Goal: Transaction & Acquisition: Book appointment/travel/reservation

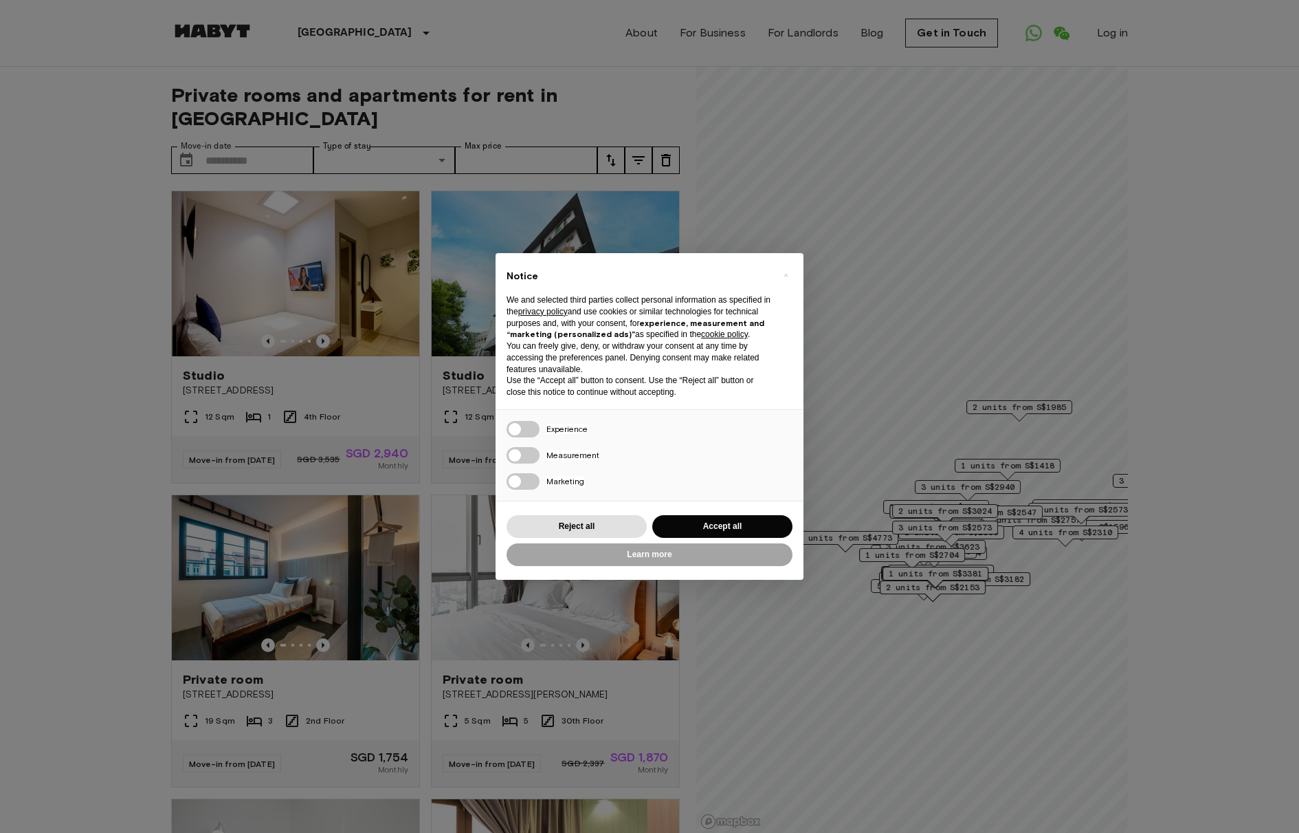
click at [797, 280] on div "Notice We and selected third parties collect personal information as specified …" at bounding box center [650, 331] width 308 height 156
click at [791, 280] on button "×" at bounding box center [786, 275] width 22 height 22
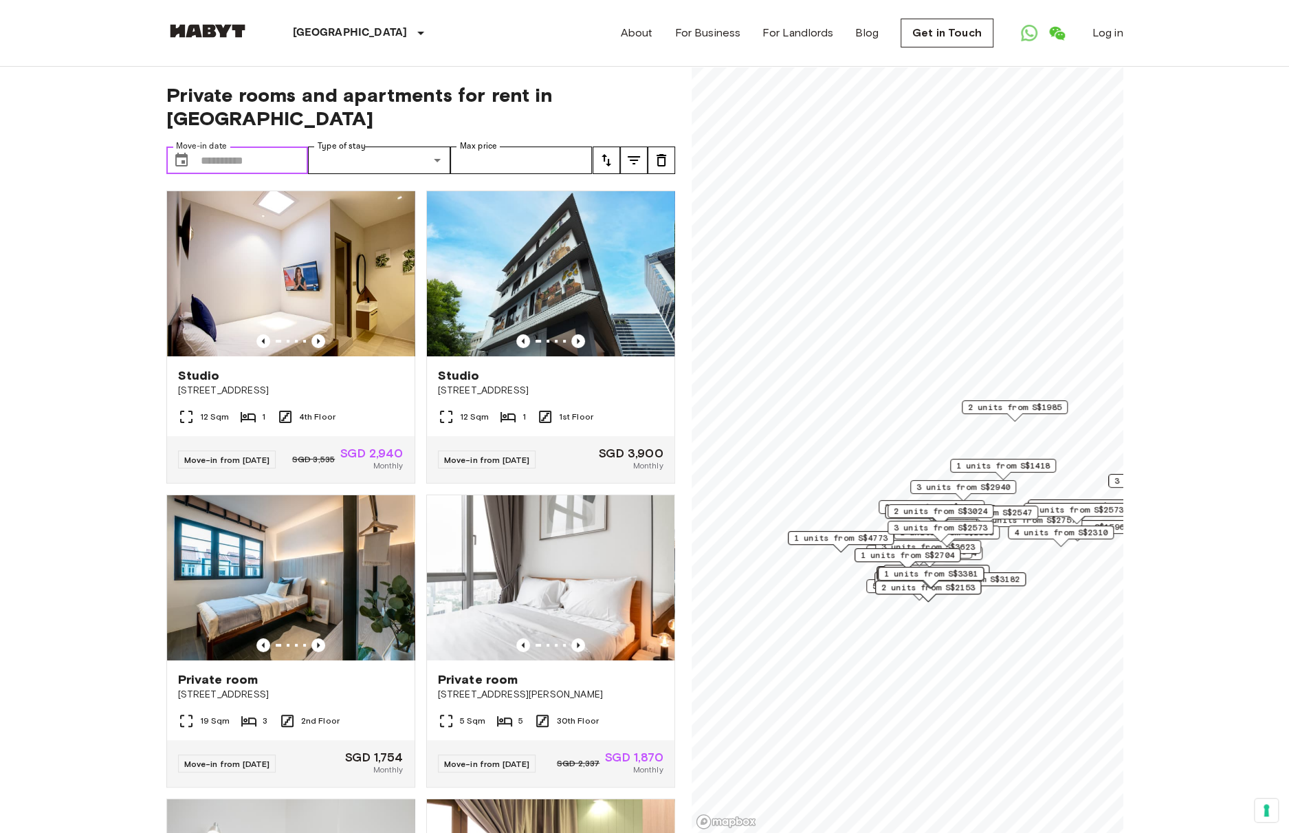
click at [236, 146] on input "Move-in date" at bounding box center [255, 159] width 108 height 27
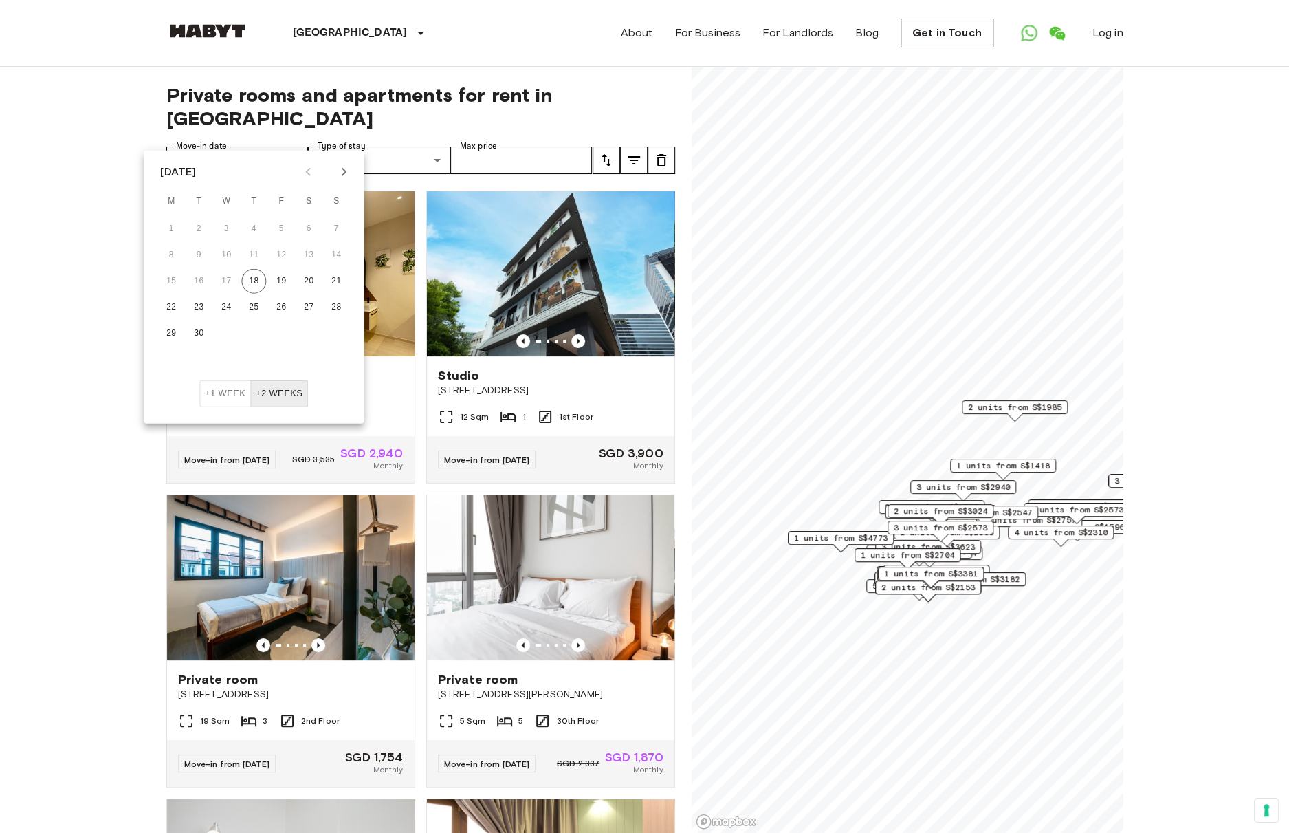
click at [339, 168] on icon "Next month" at bounding box center [343, 172] width 16 height 16
click at [341, 168] on icon "Next month" at bounding box center [343, 172] width 16 height 16
click at [341, 169] on icon "Next month" at bounding box center [343, 172] width 16 height 16
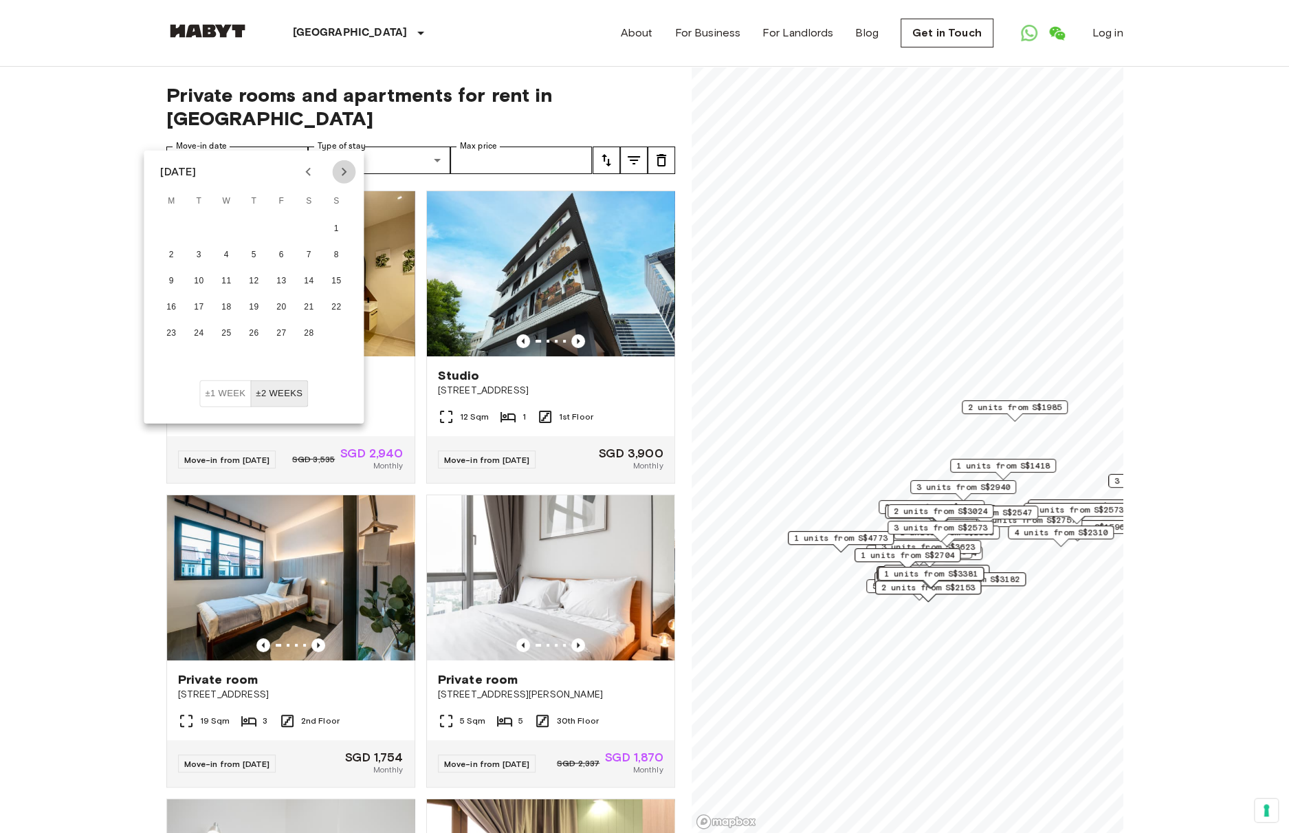
click at [341, 169] on icon "Next month" at bounding box center [343, 172] width 16 height 16
click at [169, 226] on button "1" at bounding box center [171, 229] width 25 height 25
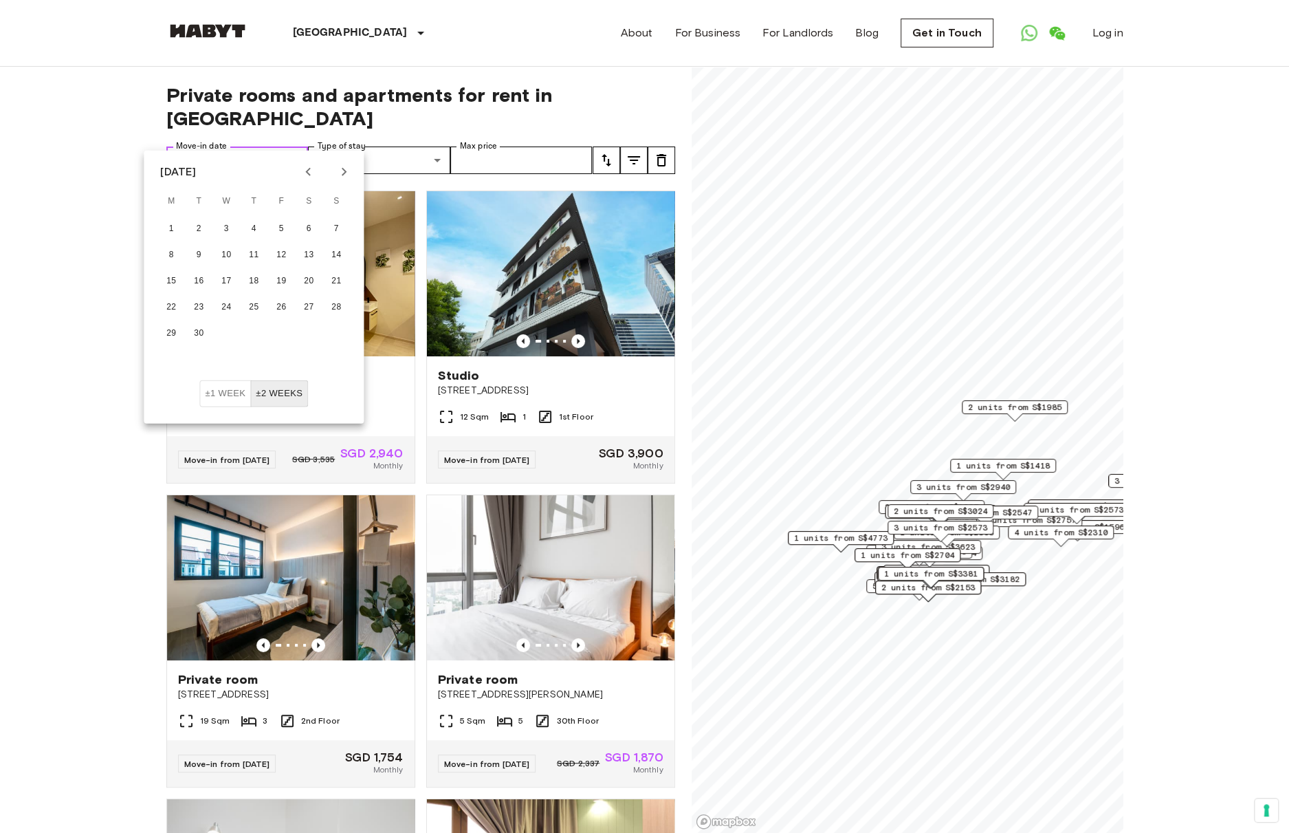
type input "**********"
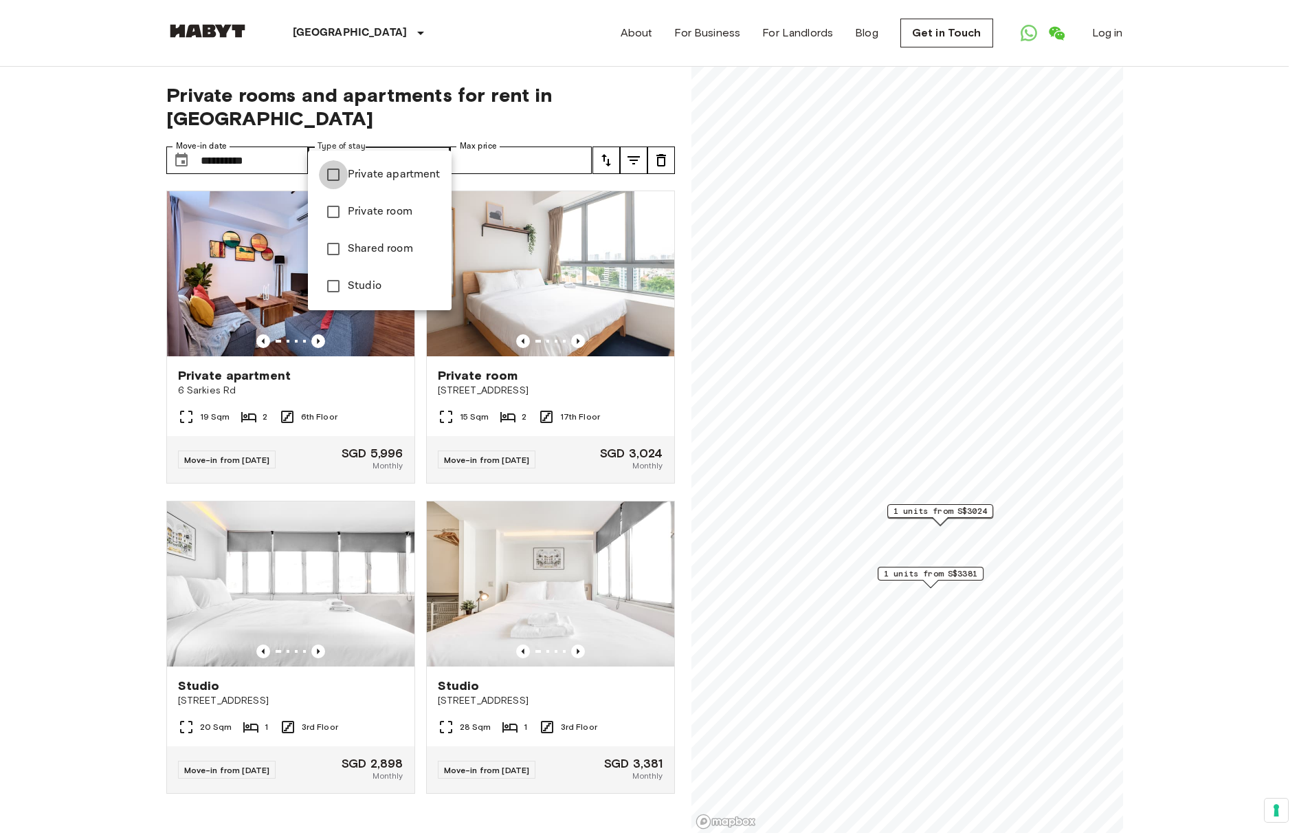
type input "**********"
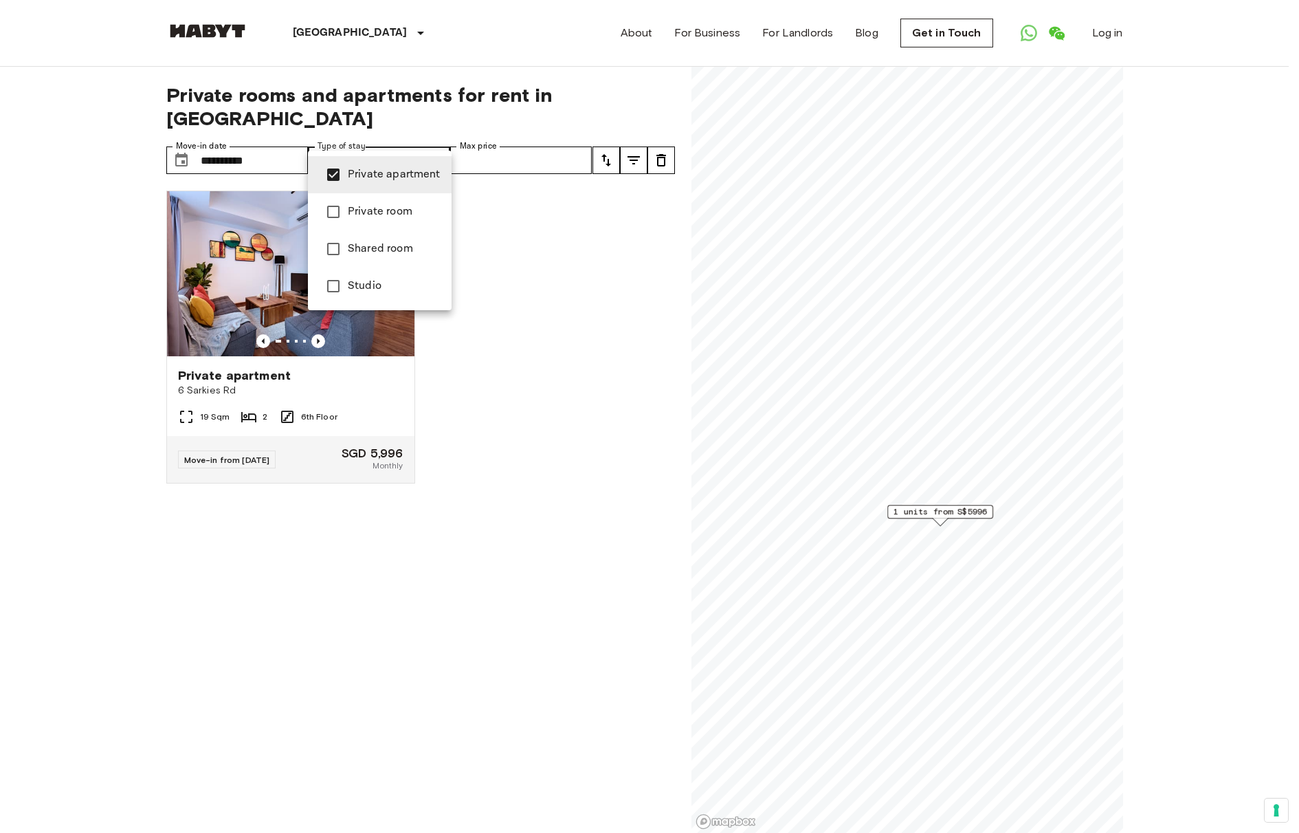
click at [511, 252] on div at bounding box center [649, 416] width 1299 height 833
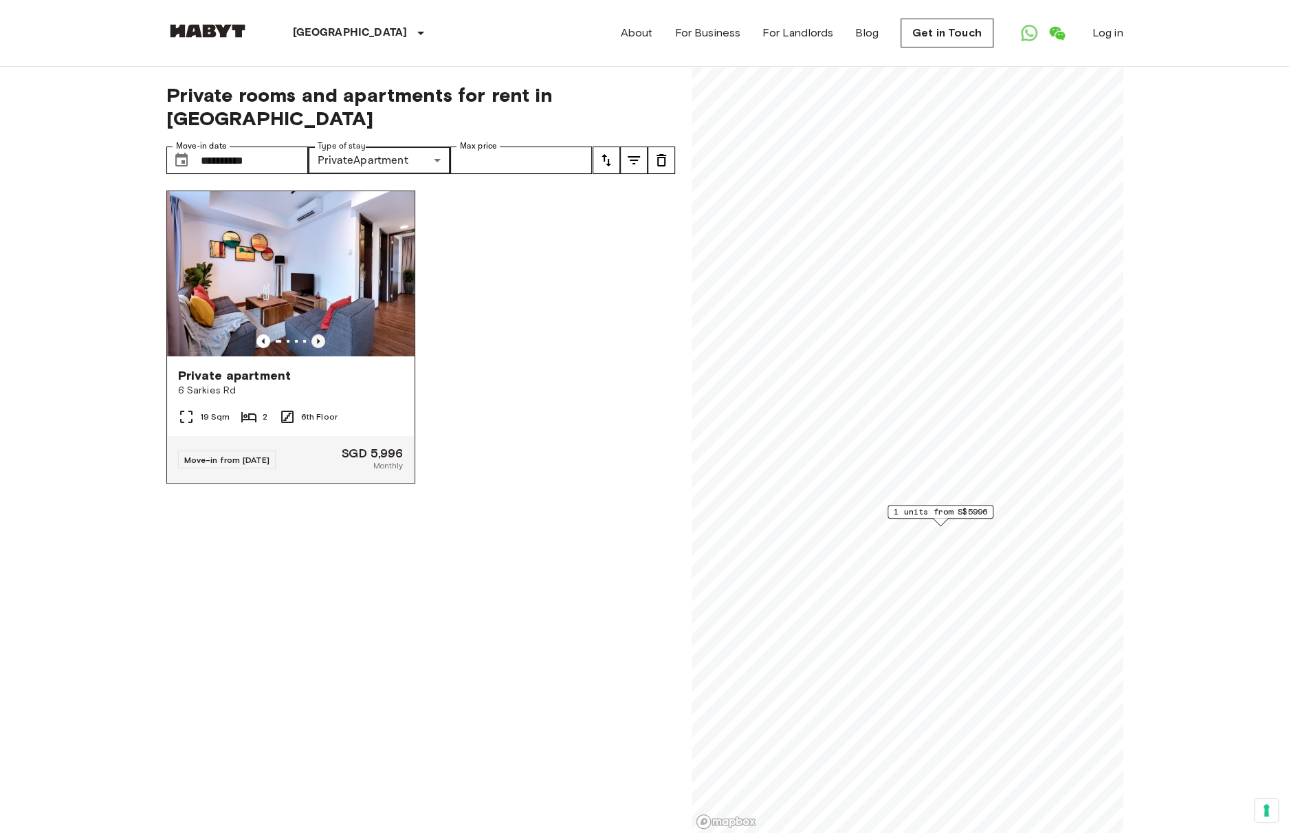
click at [313, 334] on icon "Previous image" at bounding box center [318, 341] width 14 height 14
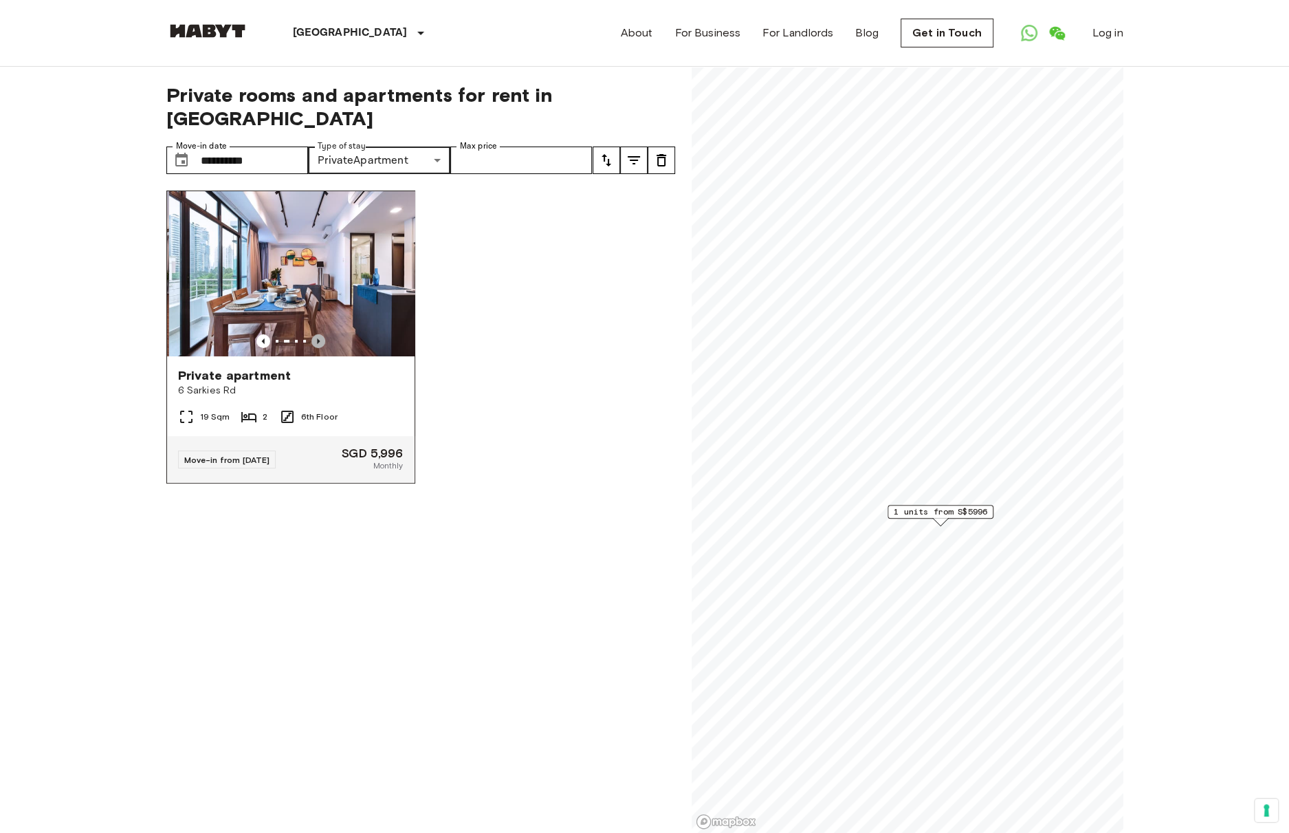
click at [313, 334] on icon "Previous image" at bounding box center [318, 341] width 14 height 14
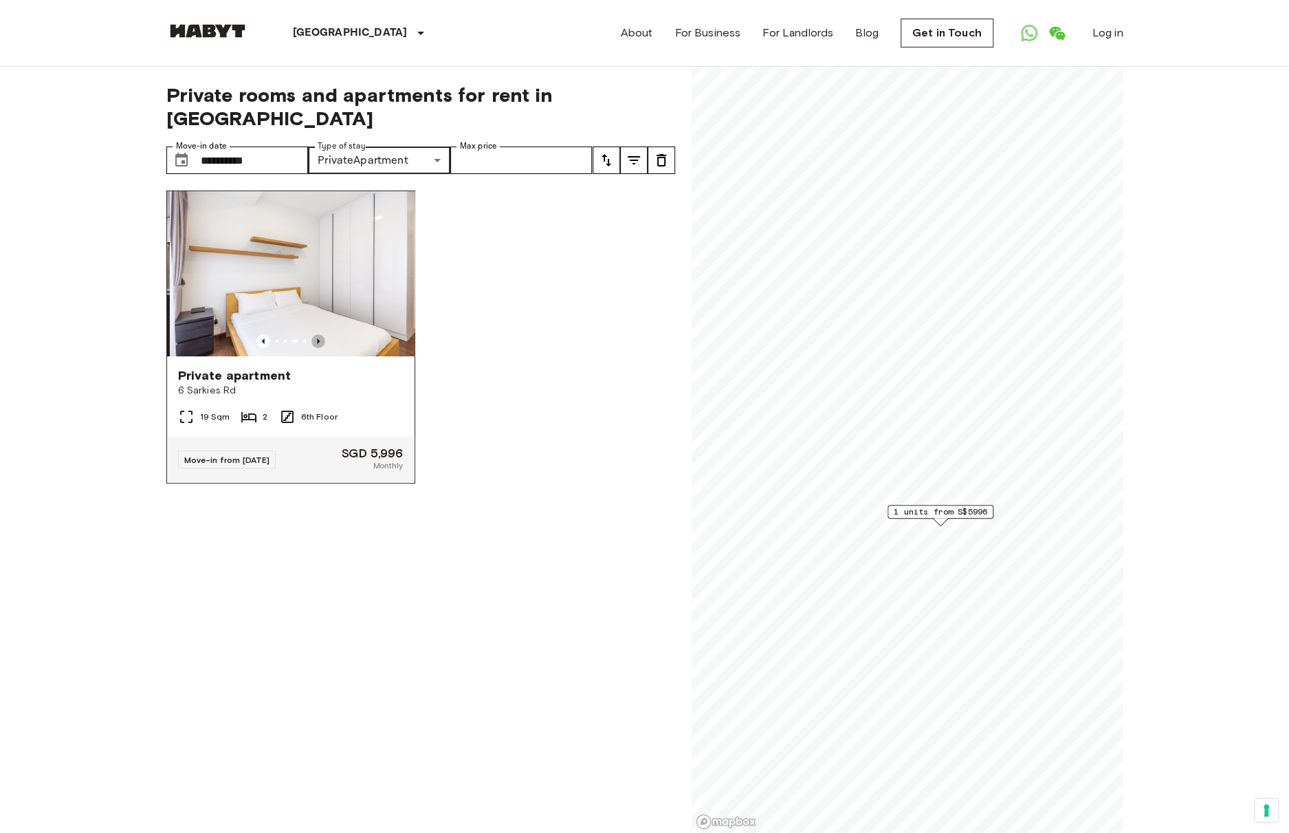
click at [313, 334] on icon "Previous image" at bounding box center [318, 341] width 14 height 14
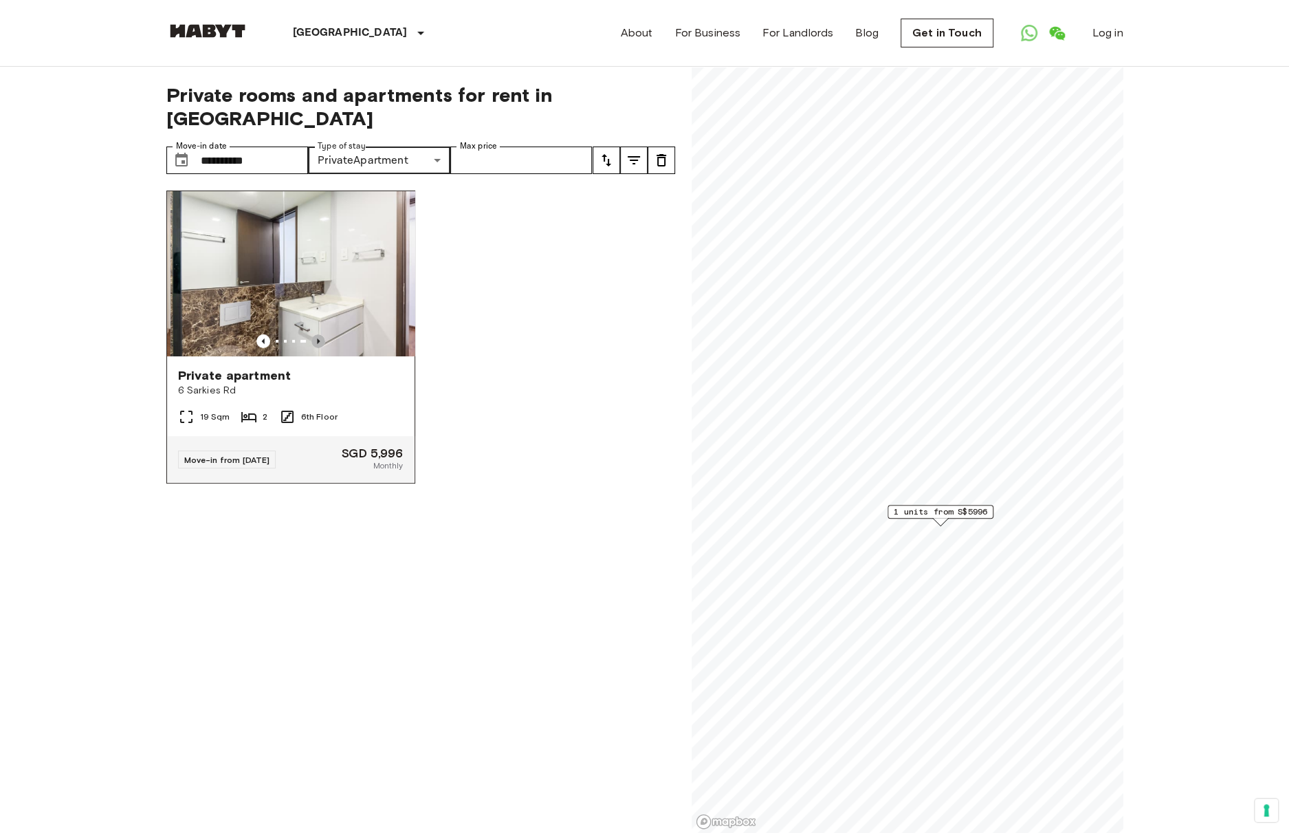
click at [313, 334] on icon "Previous image" at bounding box center [318, 341] width 14 height 14
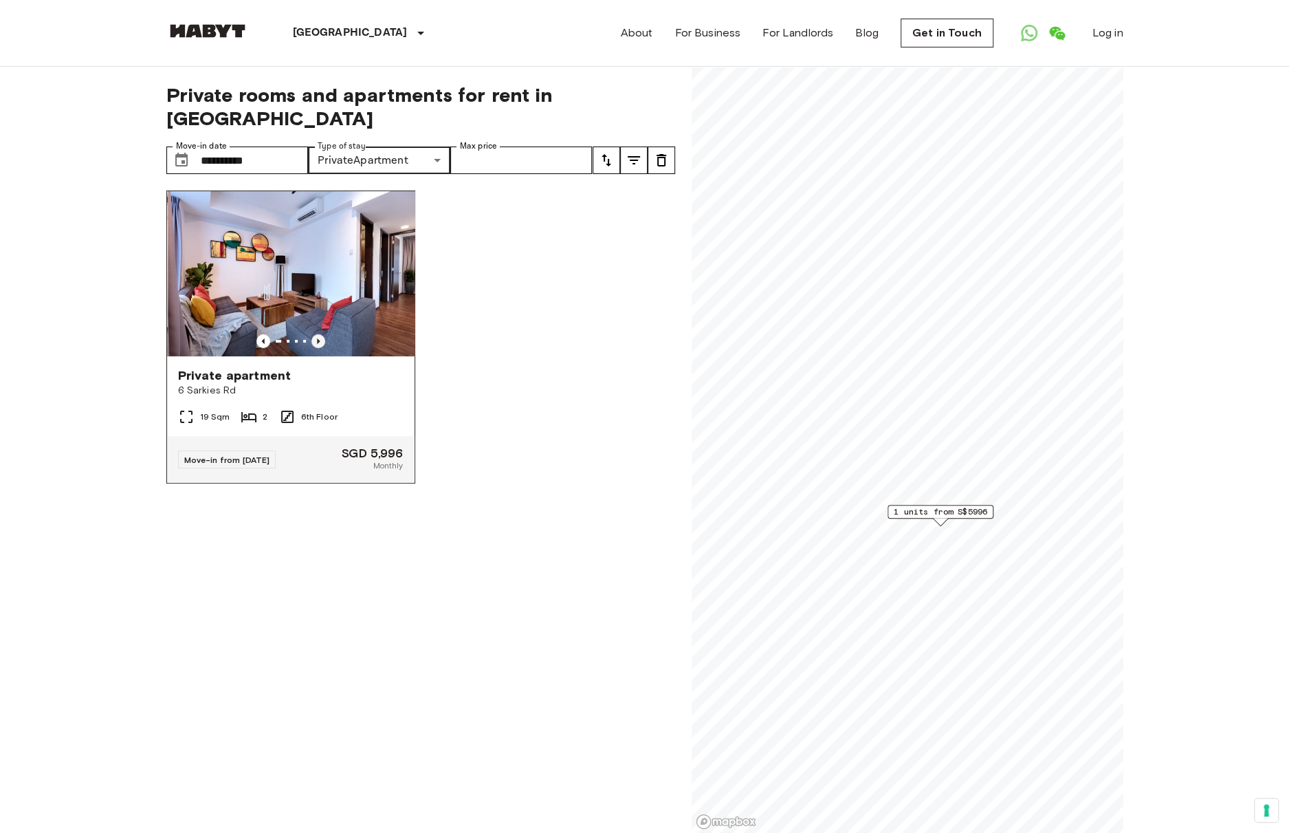
click at [313, 334] on icon "Previous image" at bounding box center [318, 341] width 14 height 14
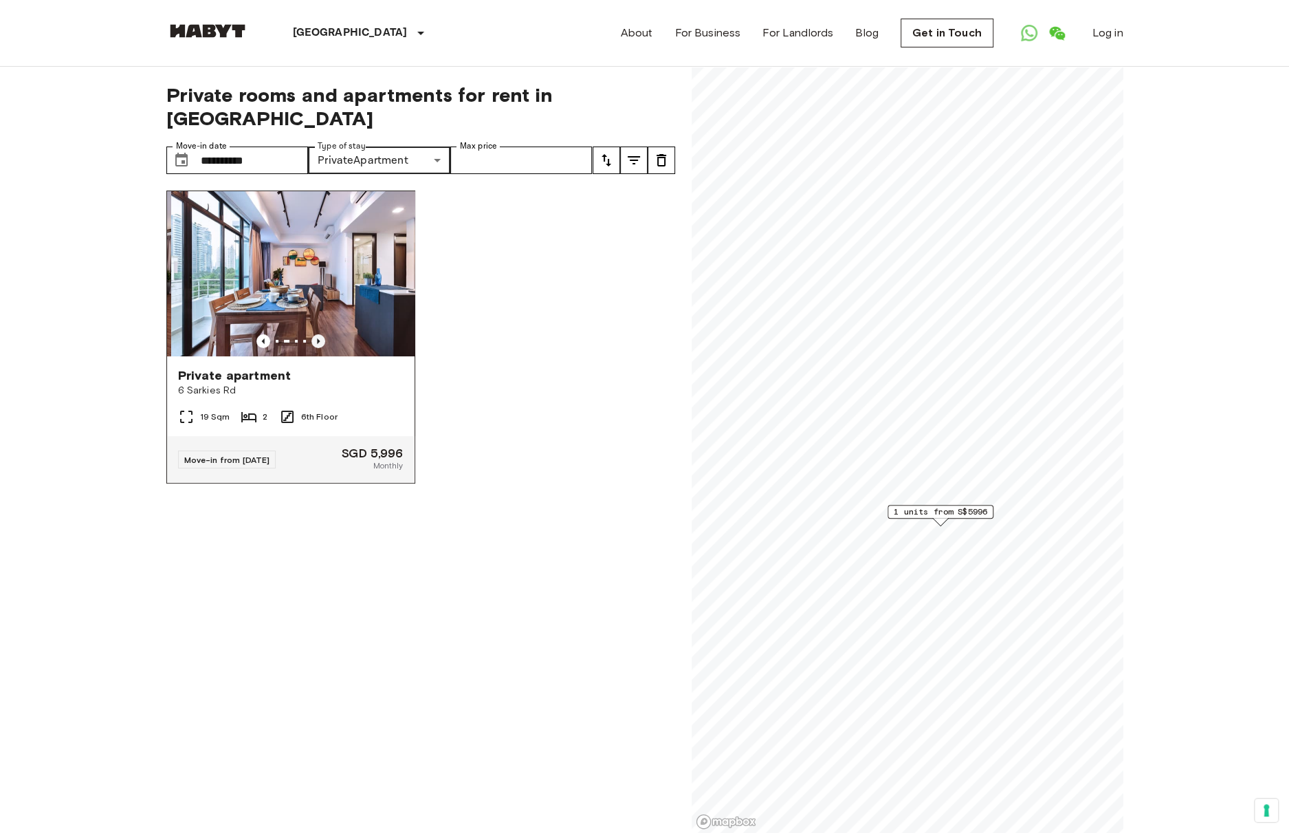
click at [313, 334] on icon "Previous image" at bounding box center [318, 341] width 14 height 14
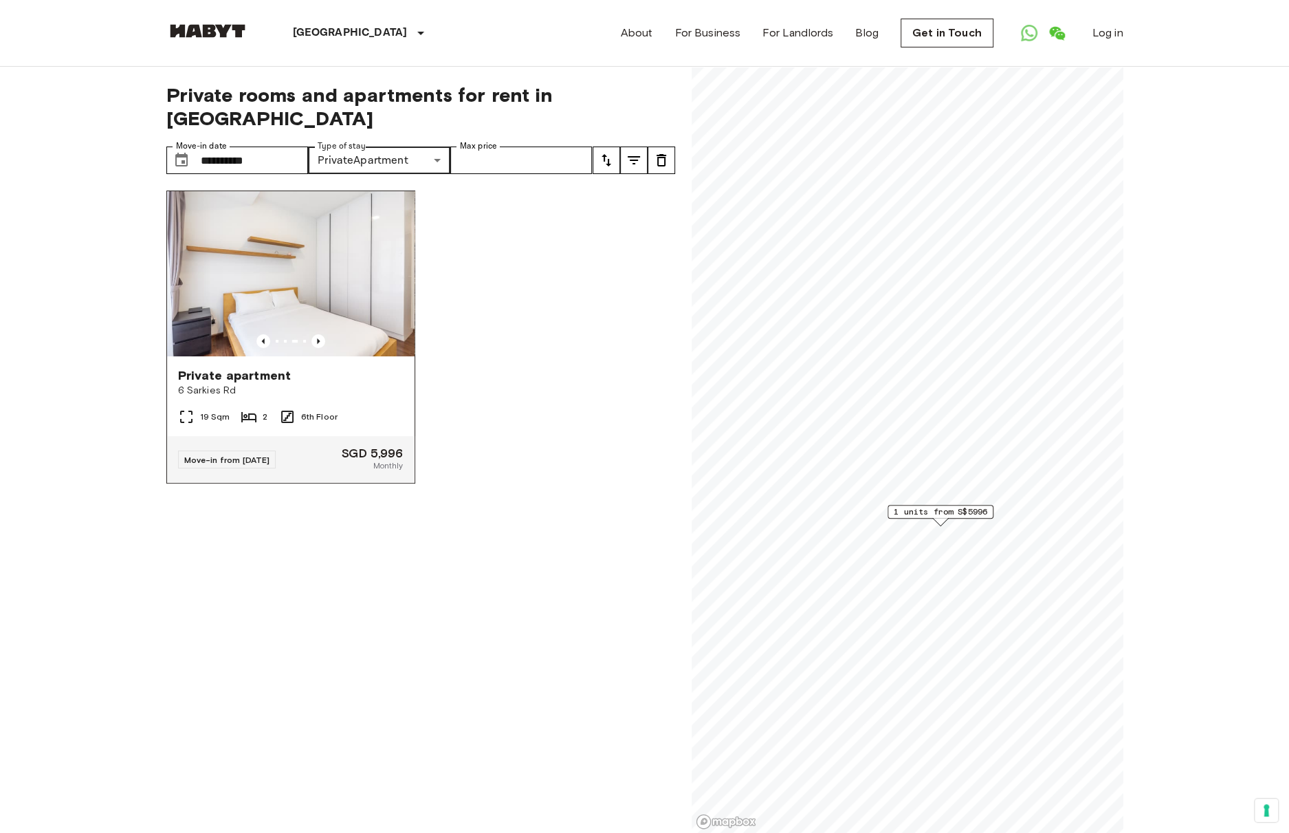
click at [321, 265] on img at bounding box center [290, 273] width 247 height 165
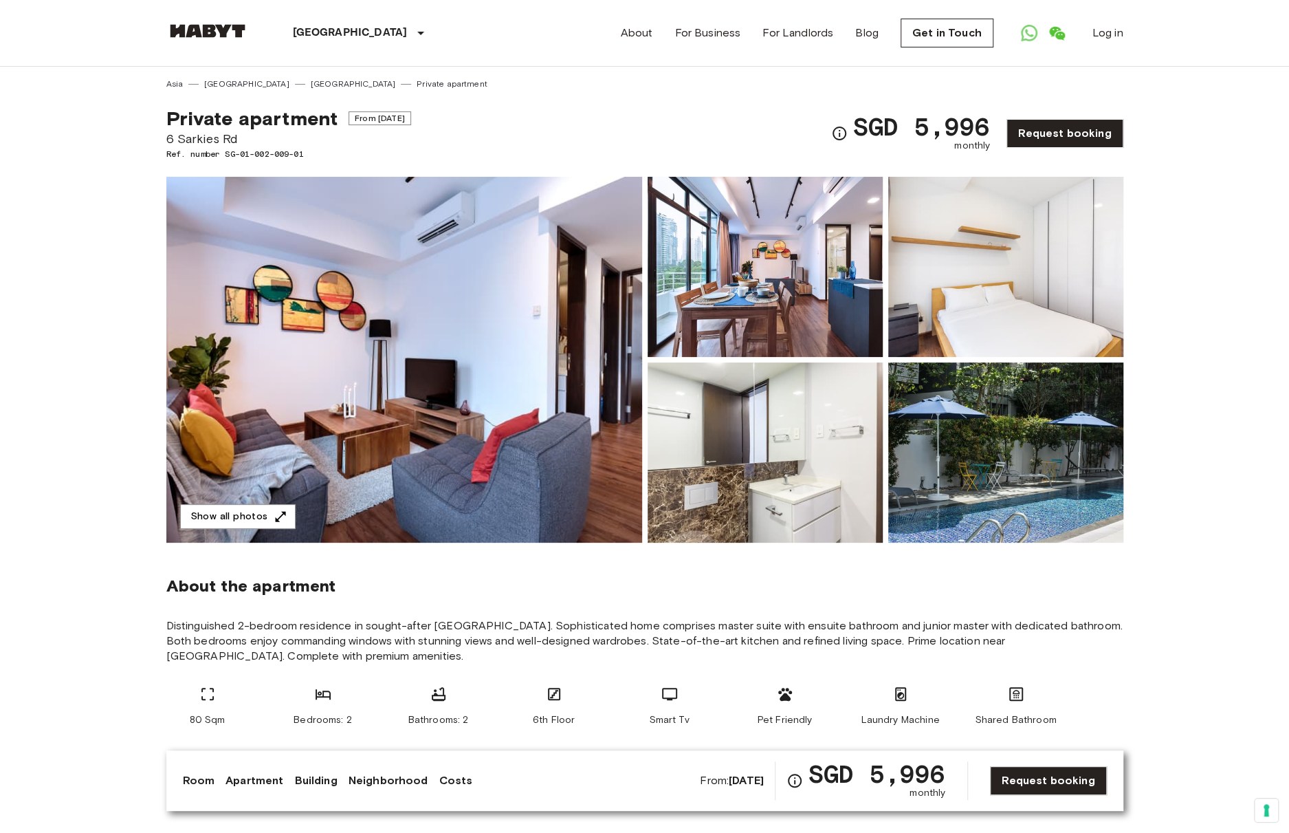
click at [489, 399] on img at bounding box center [404, 360] width 476 height 366
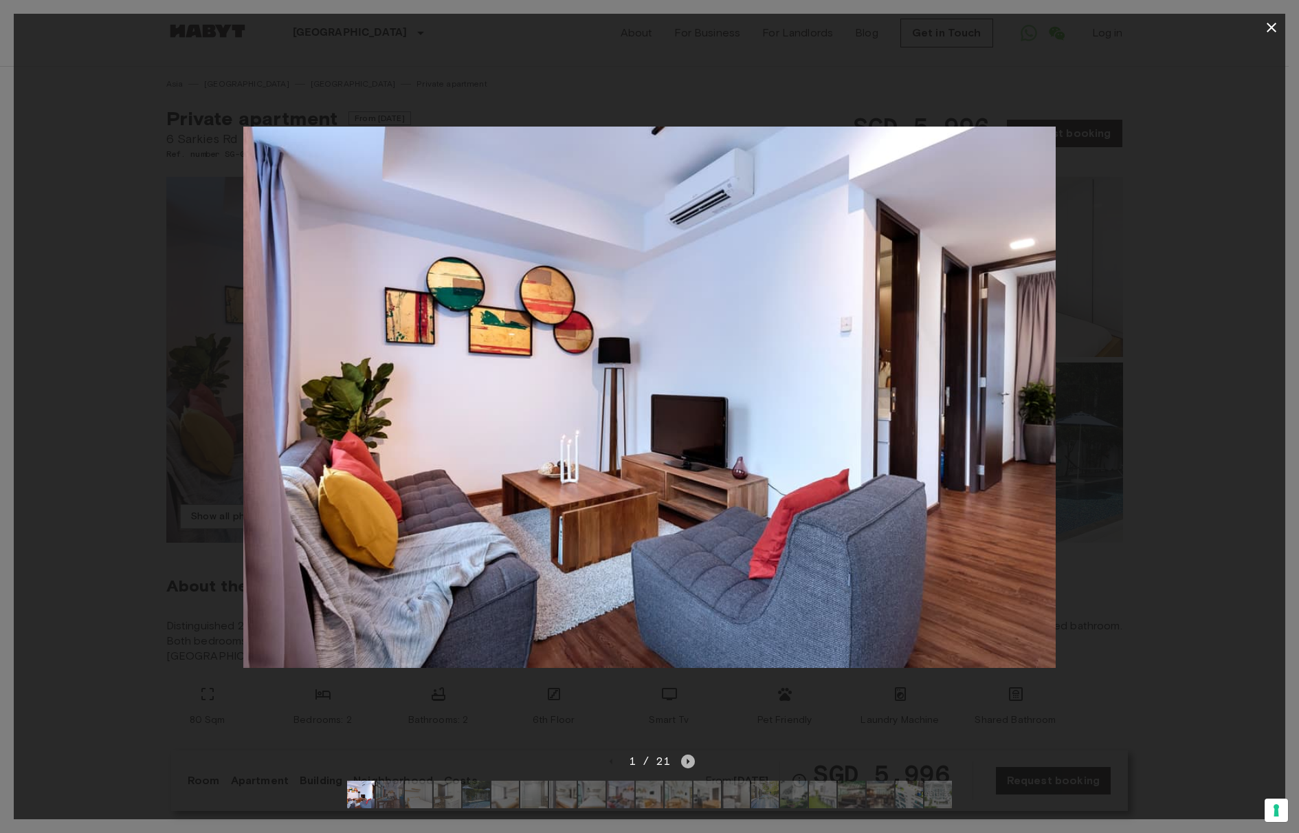
click at [685, 754] on icon "Next image" at bounding box center [688, 761] width 14 height 14
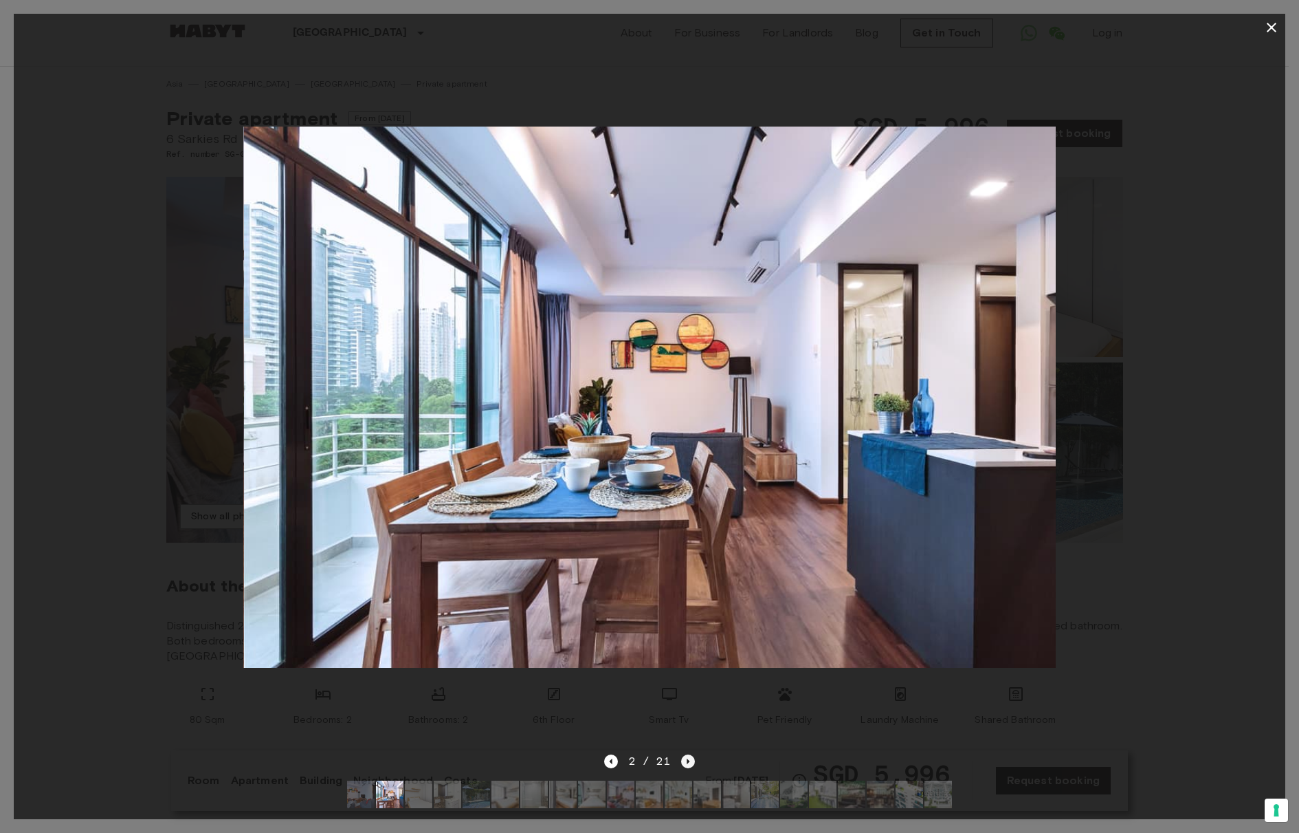
click at [685, 754] on icon "Next image" at bounding box center [688, 761] width 14 height 14
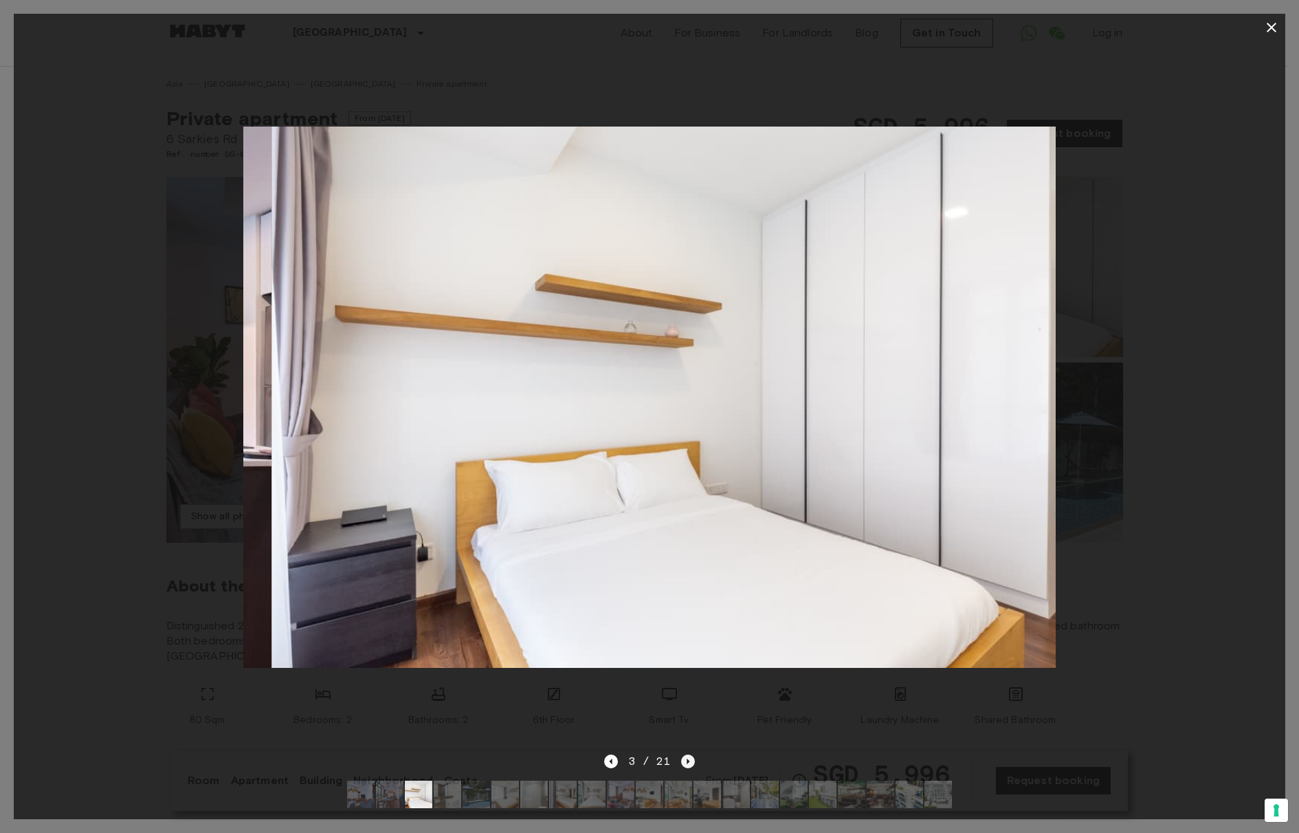
click at [685, 754] on icon "Next image" at bounding box center [688, 761] width 14 height 14
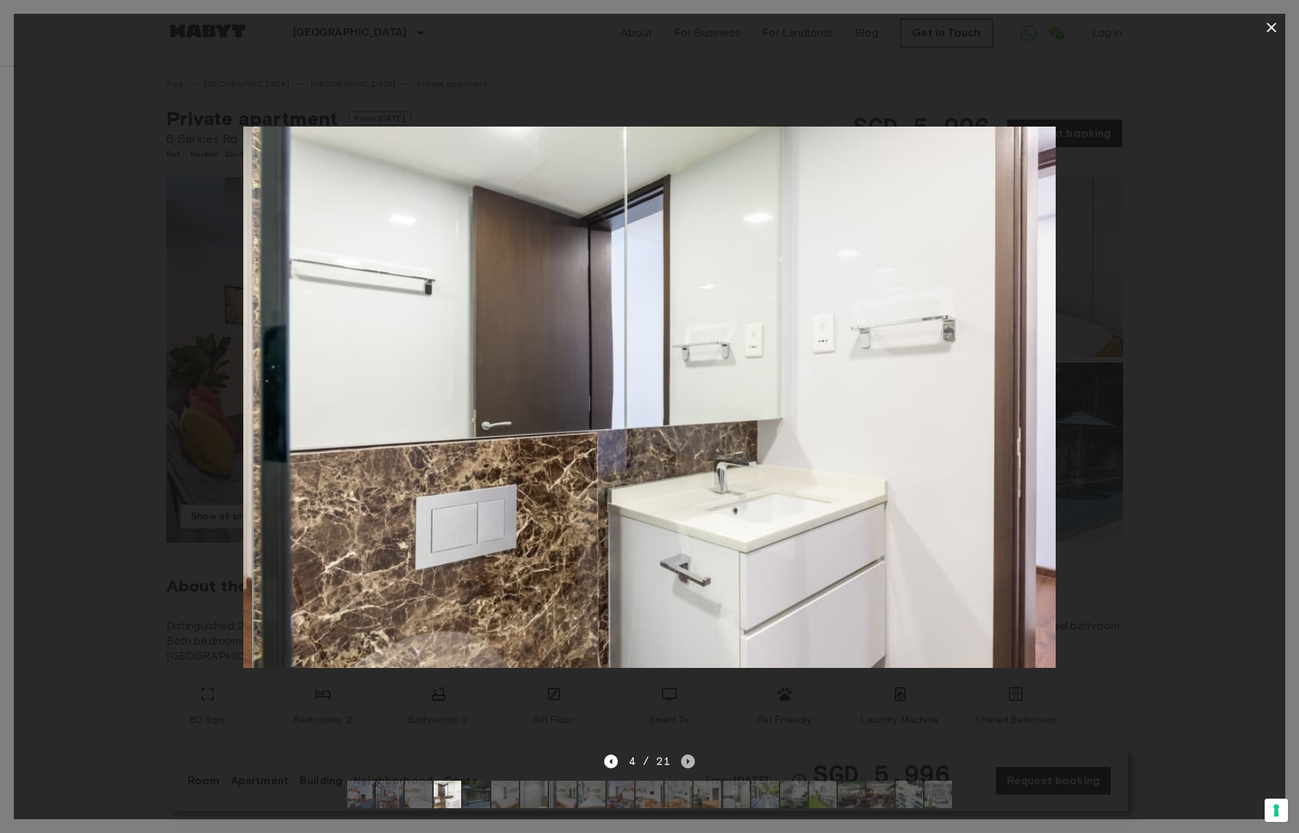
click at [685, 754] on icon "Next image" at bounding box center [688, 761] width 14 height 14
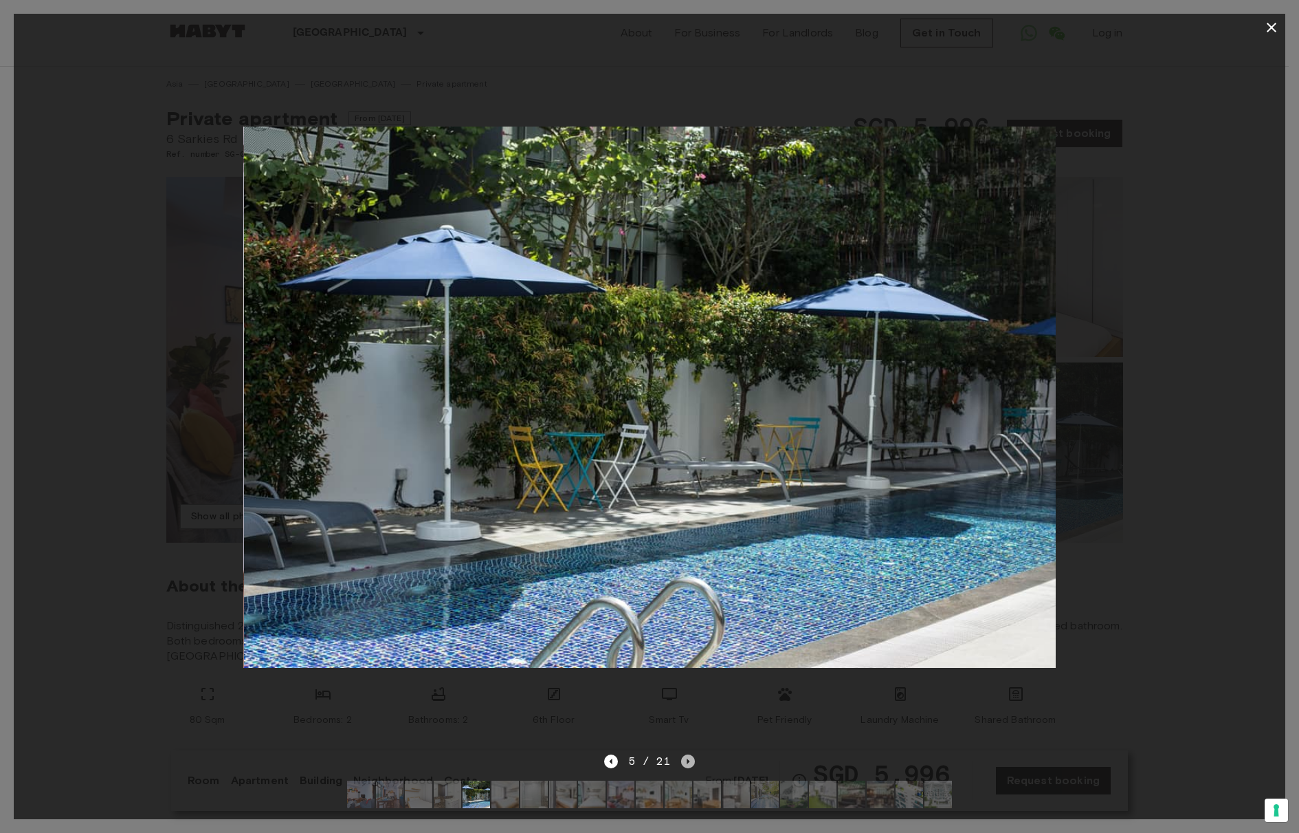
click at [685, 754] on icon "Next image" at bounding box center [688, 761] width 14 height 14
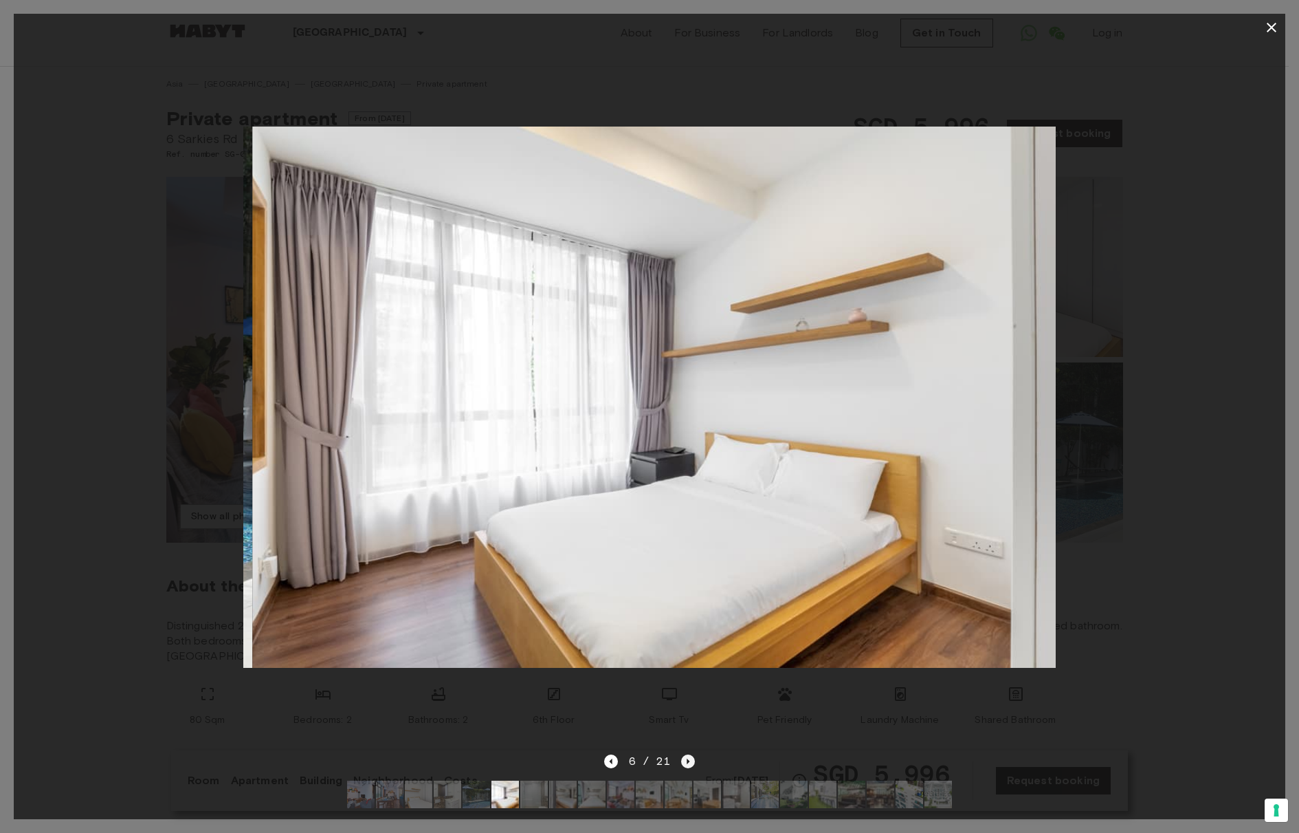
click at [685, 754] on icon "Next image" at bounding box center [688, 761] width 14 height 14
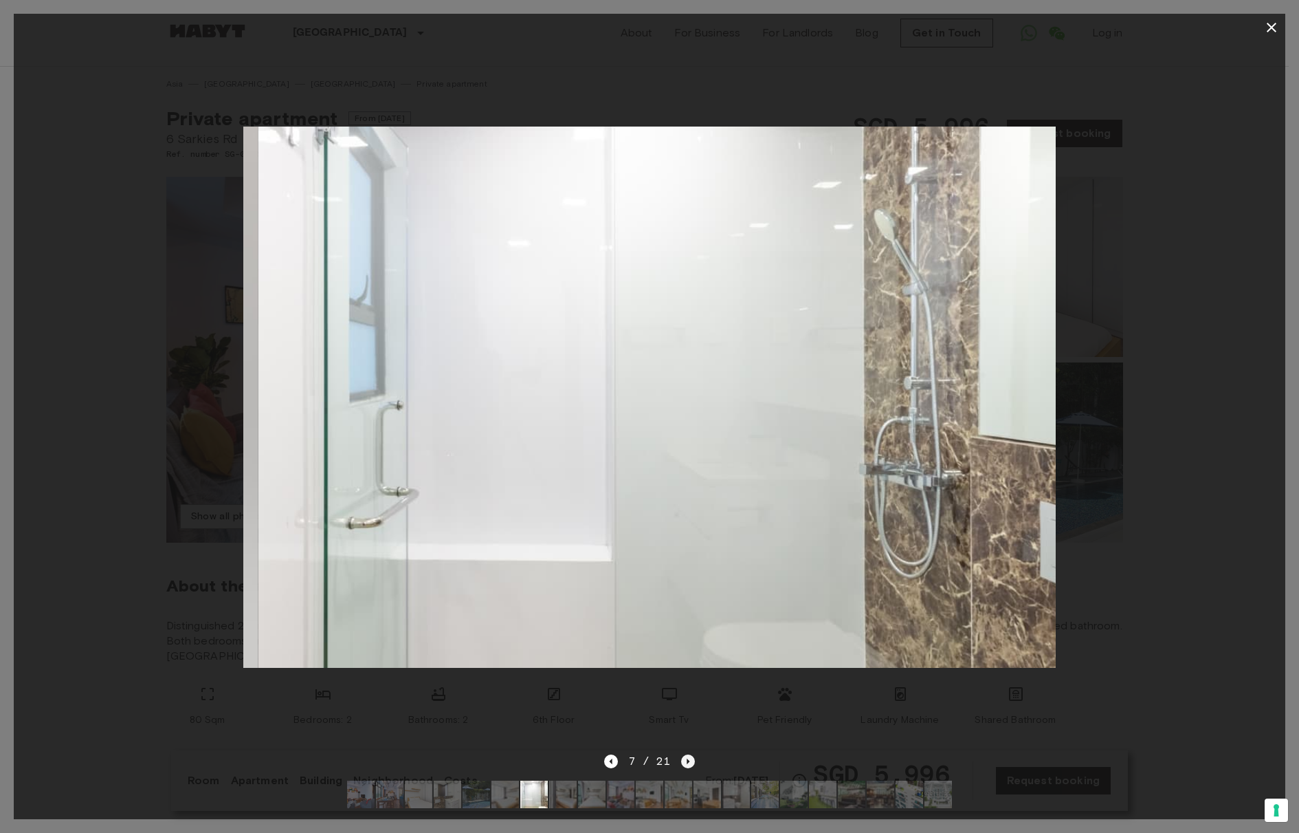
click at [685, 754] on icon "Next image" at bounding box center [688, 761] width 14 height 14
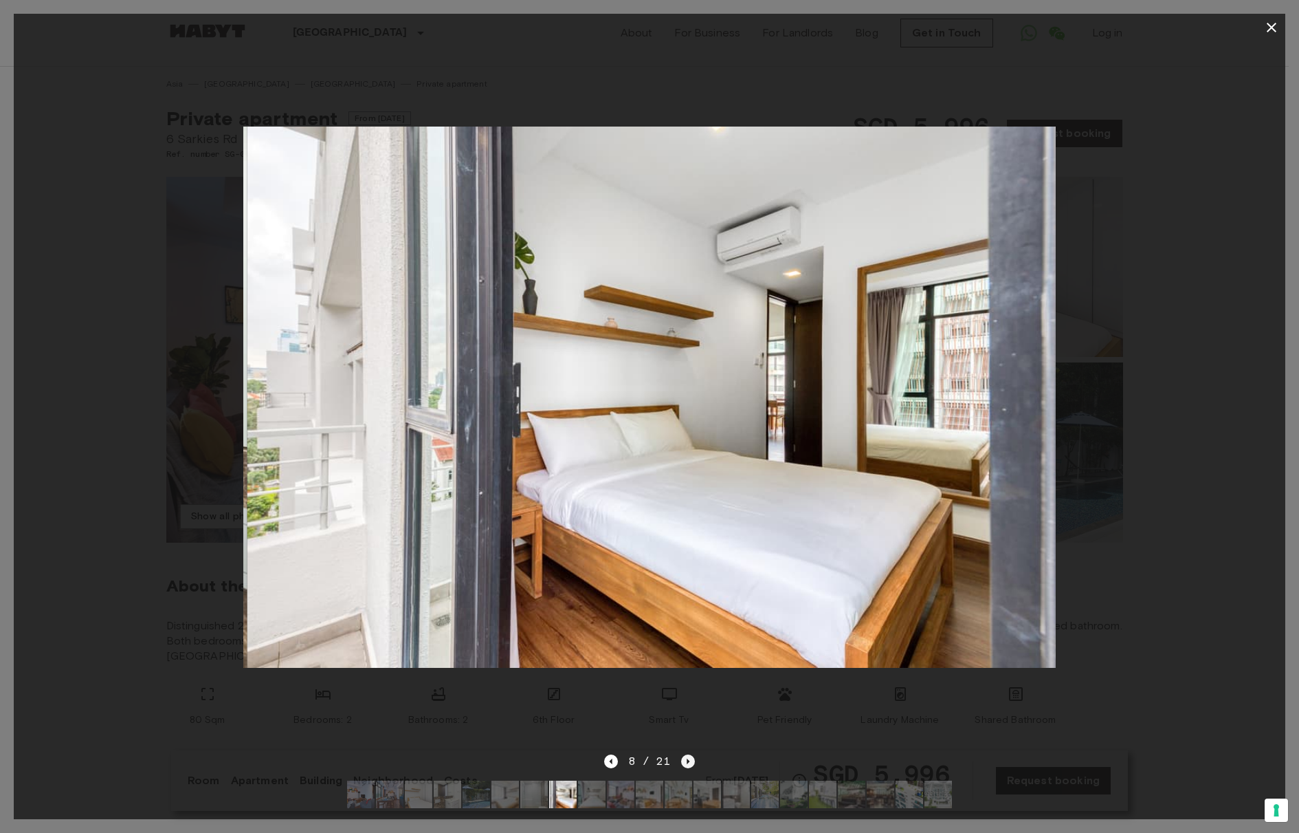
click at [685, 754] on icon "Next image" at bounding box center [688, 761] width 14 height 14
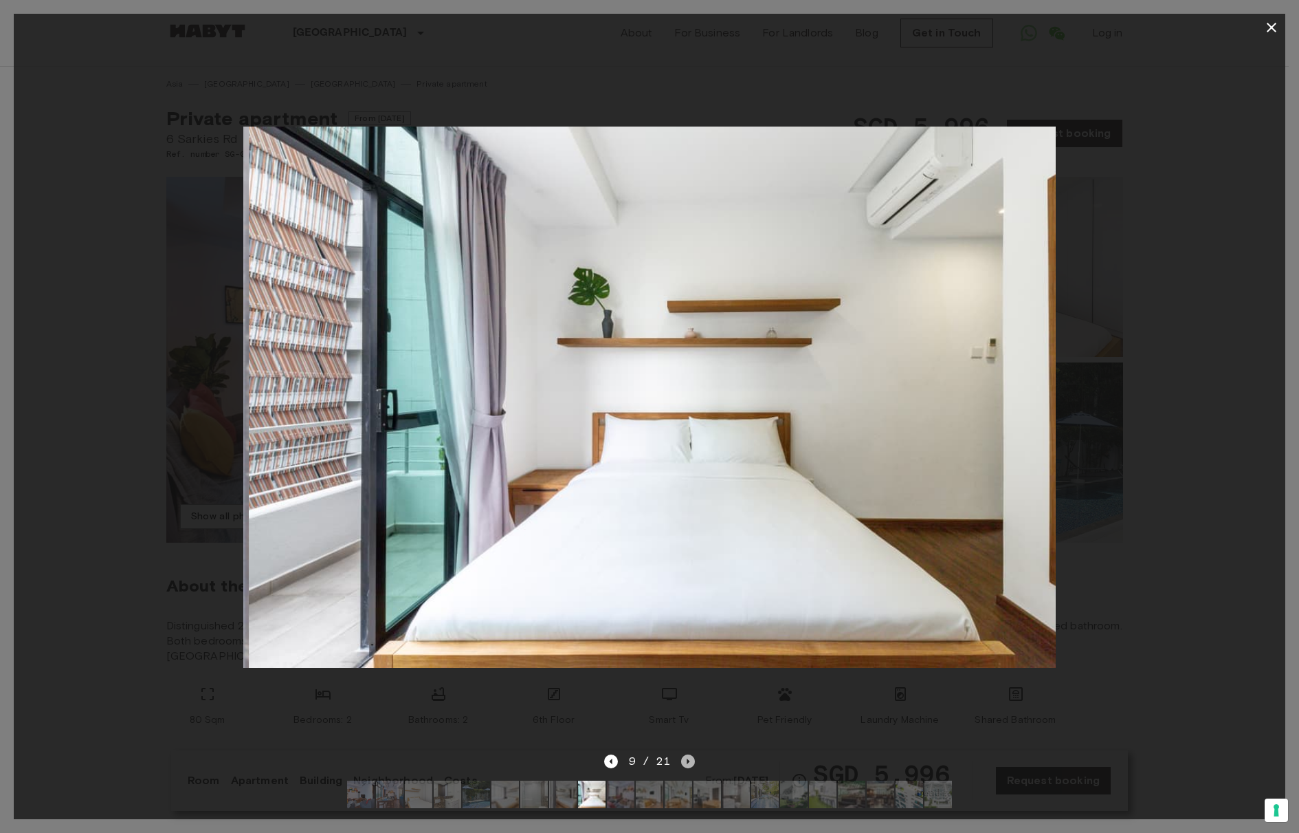
click at [685, 754] on icon "Next image" at bounding box center [688, 761] width 14 height 14
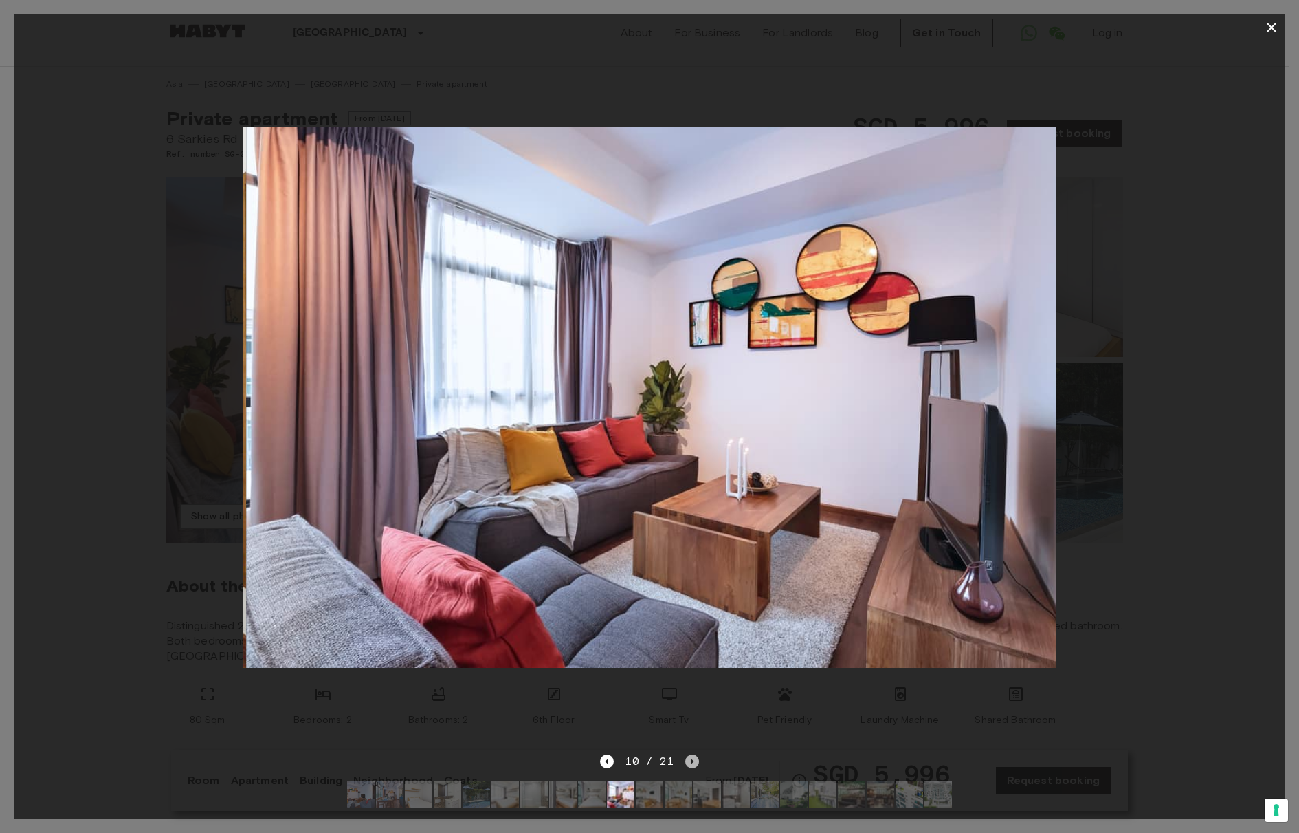
click at [685, 754] on icon "Next image" at bounding box center [692, 761] width 14 height 14
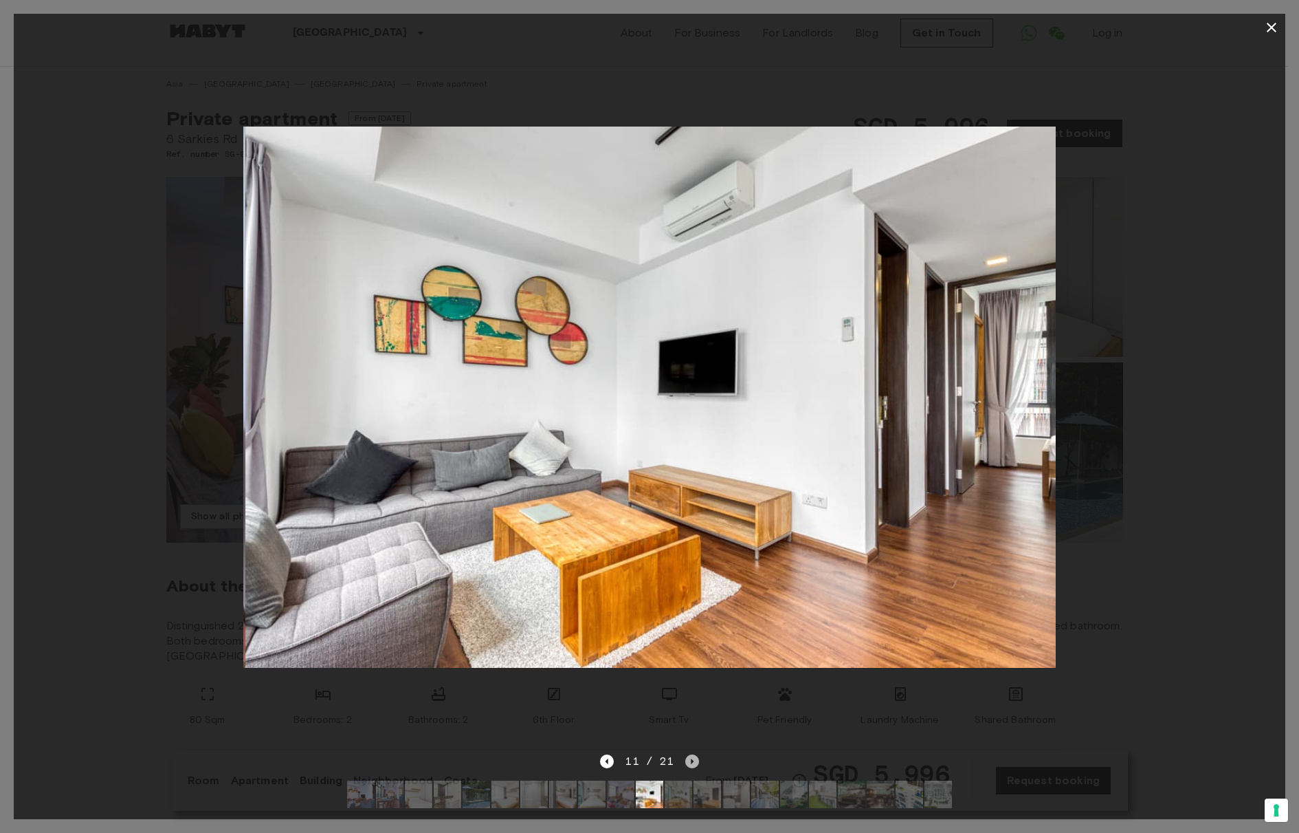
click at [685, 754] on icon "Next image" at bounding box center [692, 761] width 14 height 14
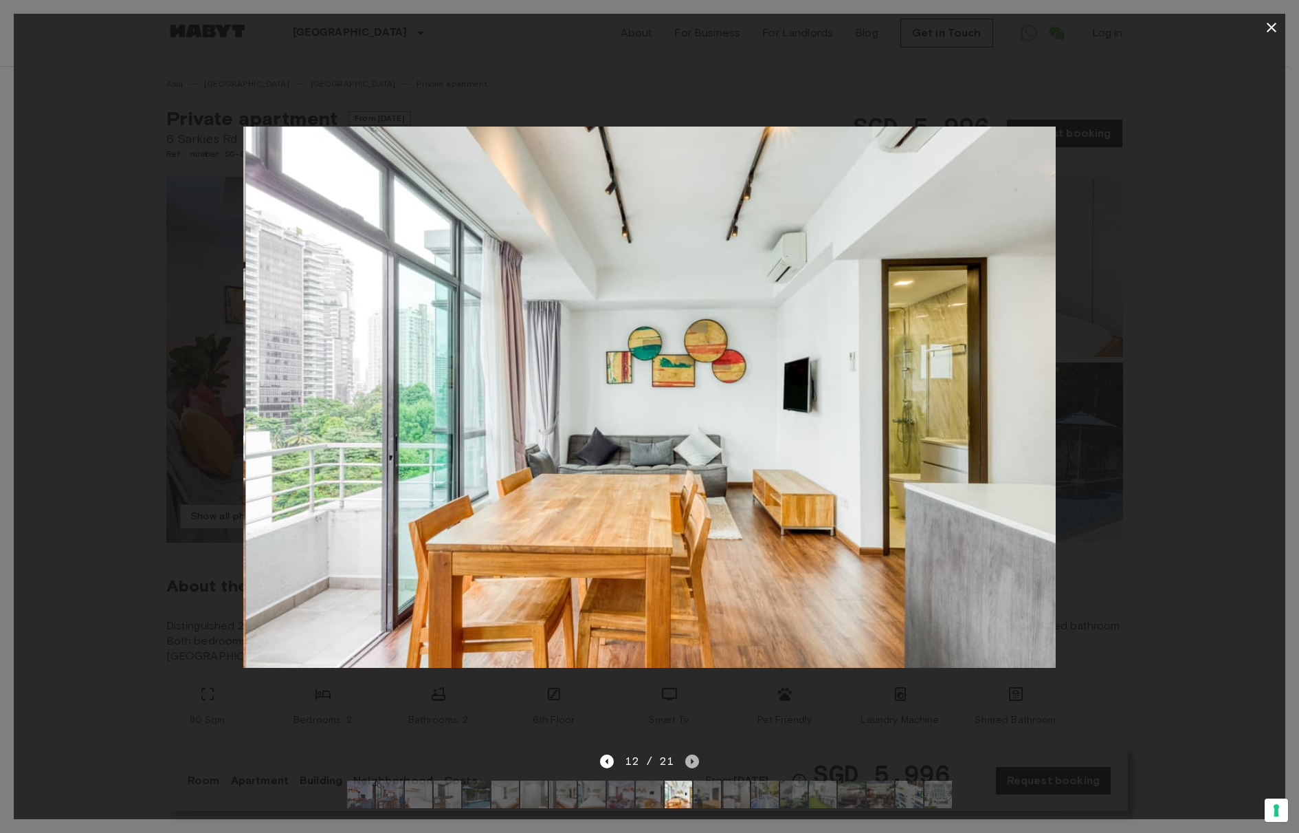
click at [685, 754] on icon "Next image" at bounding box center [692, 761] width 14 height 14
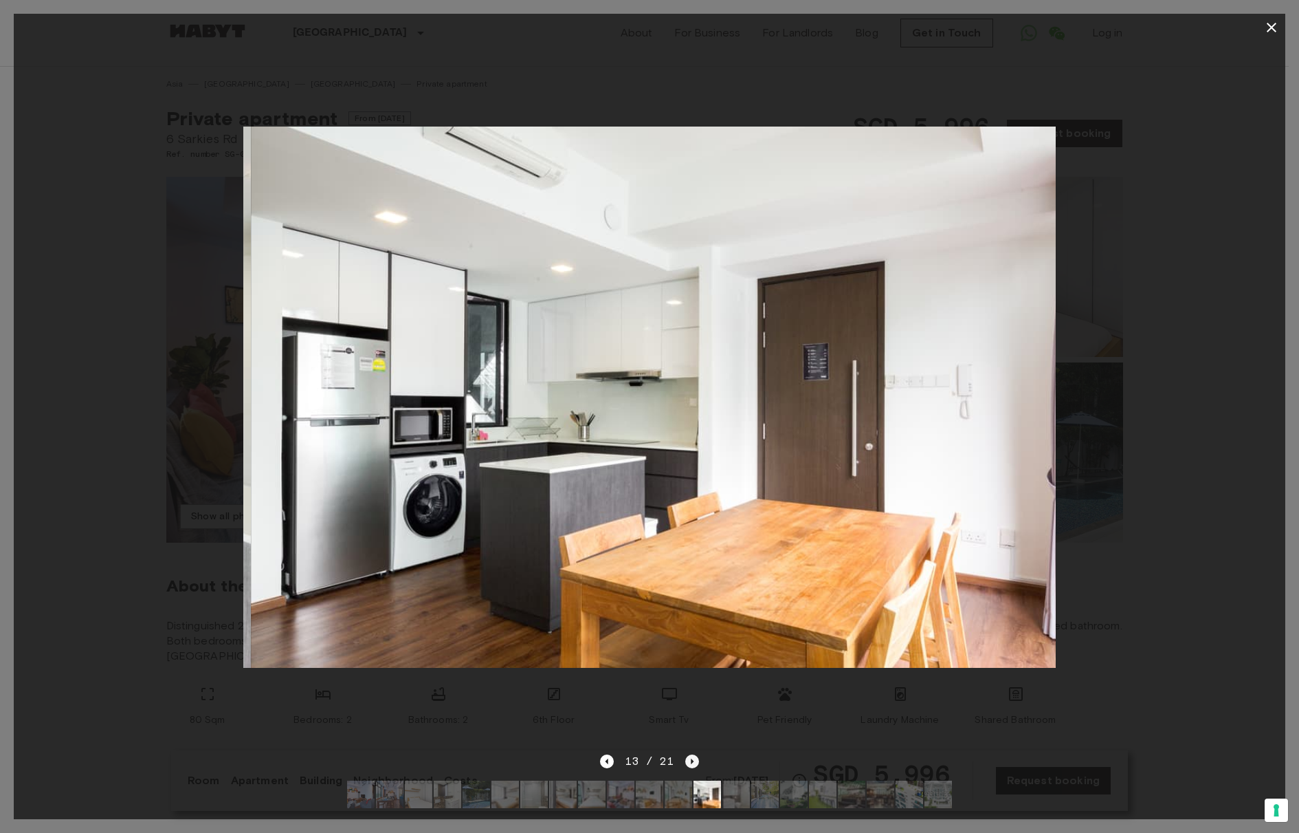
click at [685, 754] on icon "Next image" at bounding box center [692, 761] width 14 height 14
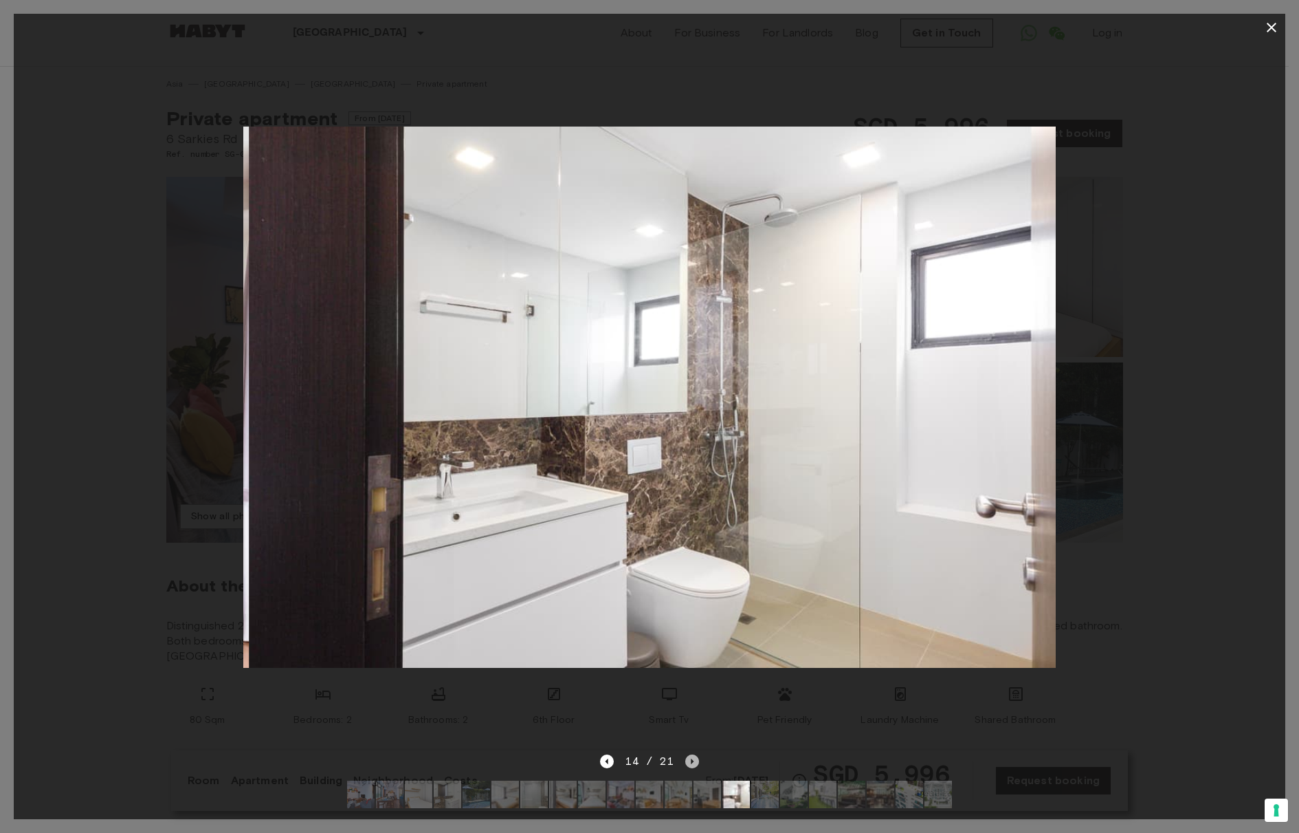
click at [685, 754] on icon "Next image" at bounding box center [692, 761] width 14 height 14
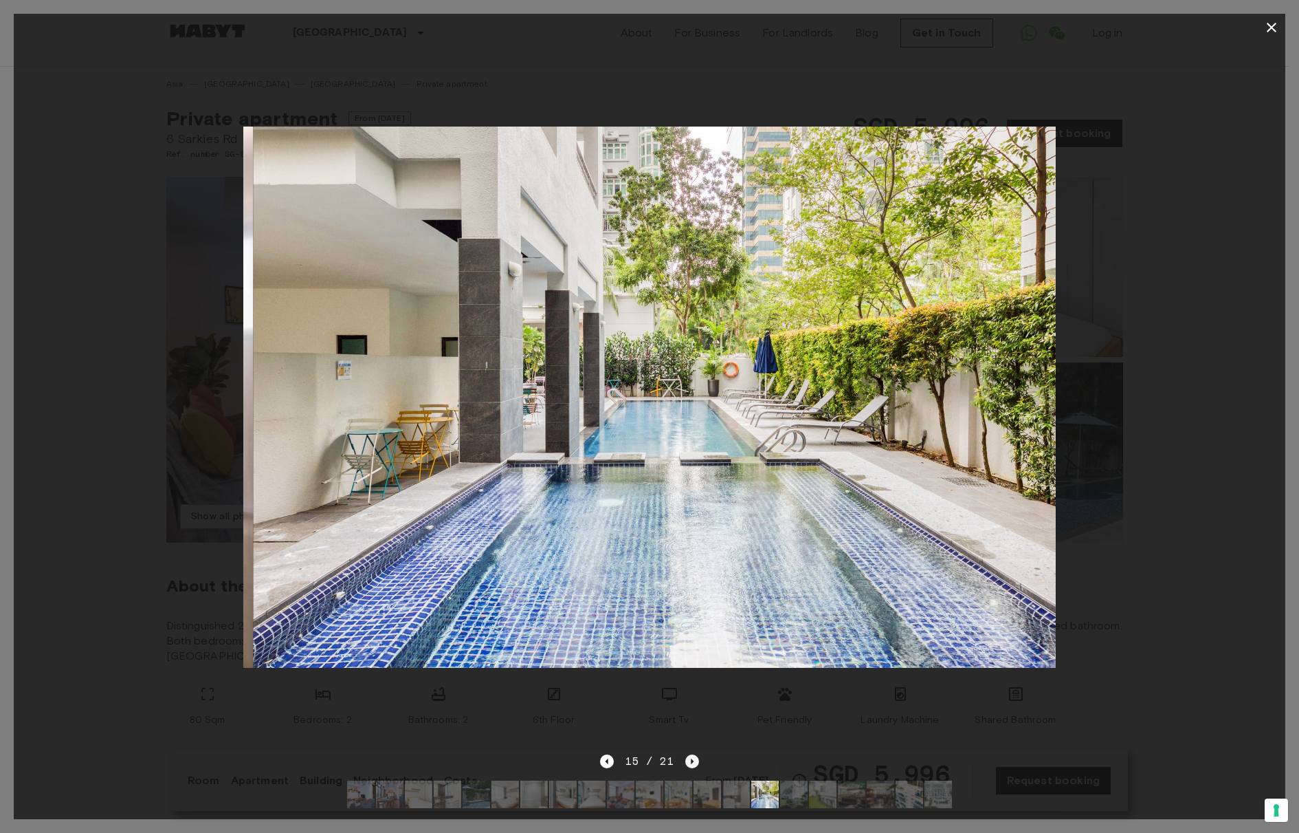
click at [685, 754] on icon "Next image" at bounding box center [692, 761] width 14 height 14
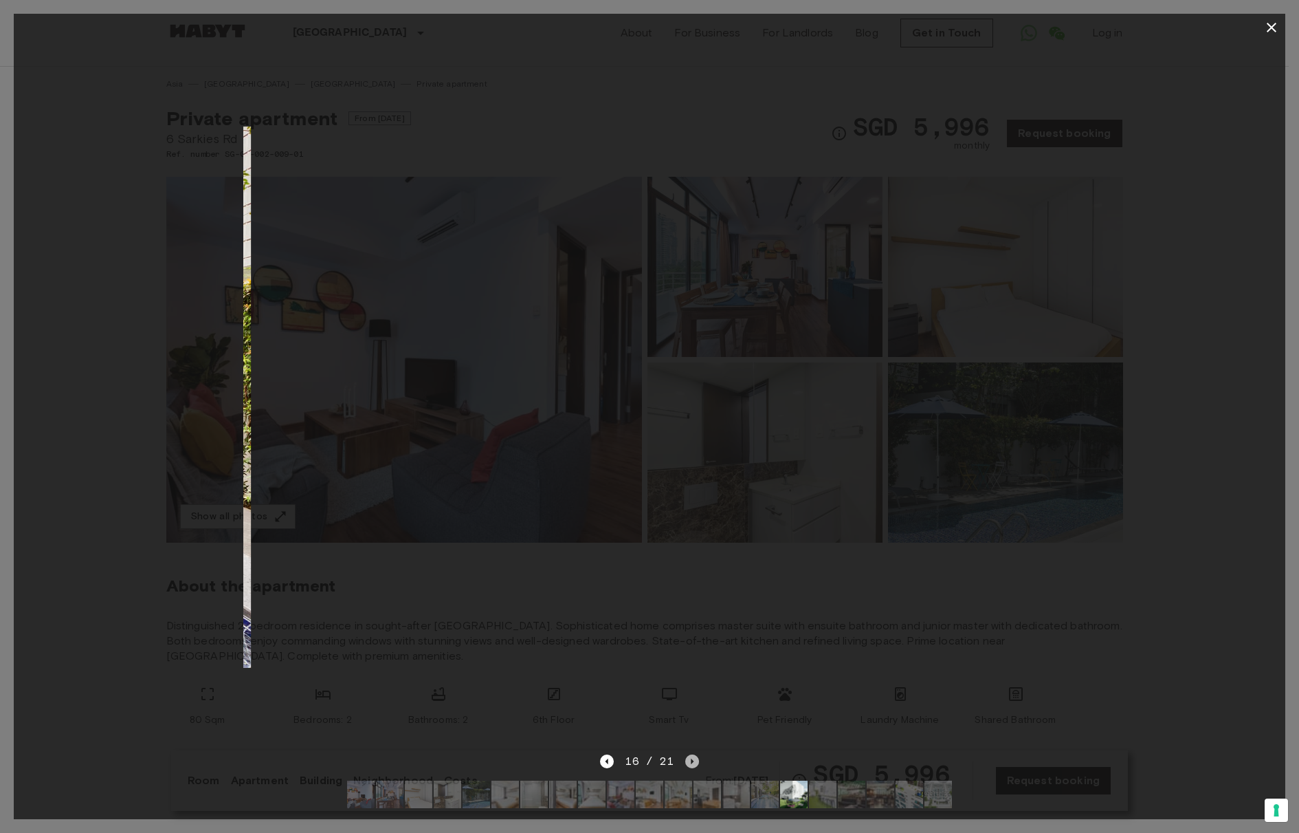
click at [685, 754] on icon "Next image" at bounding box center [692, 761] width 14 height 14
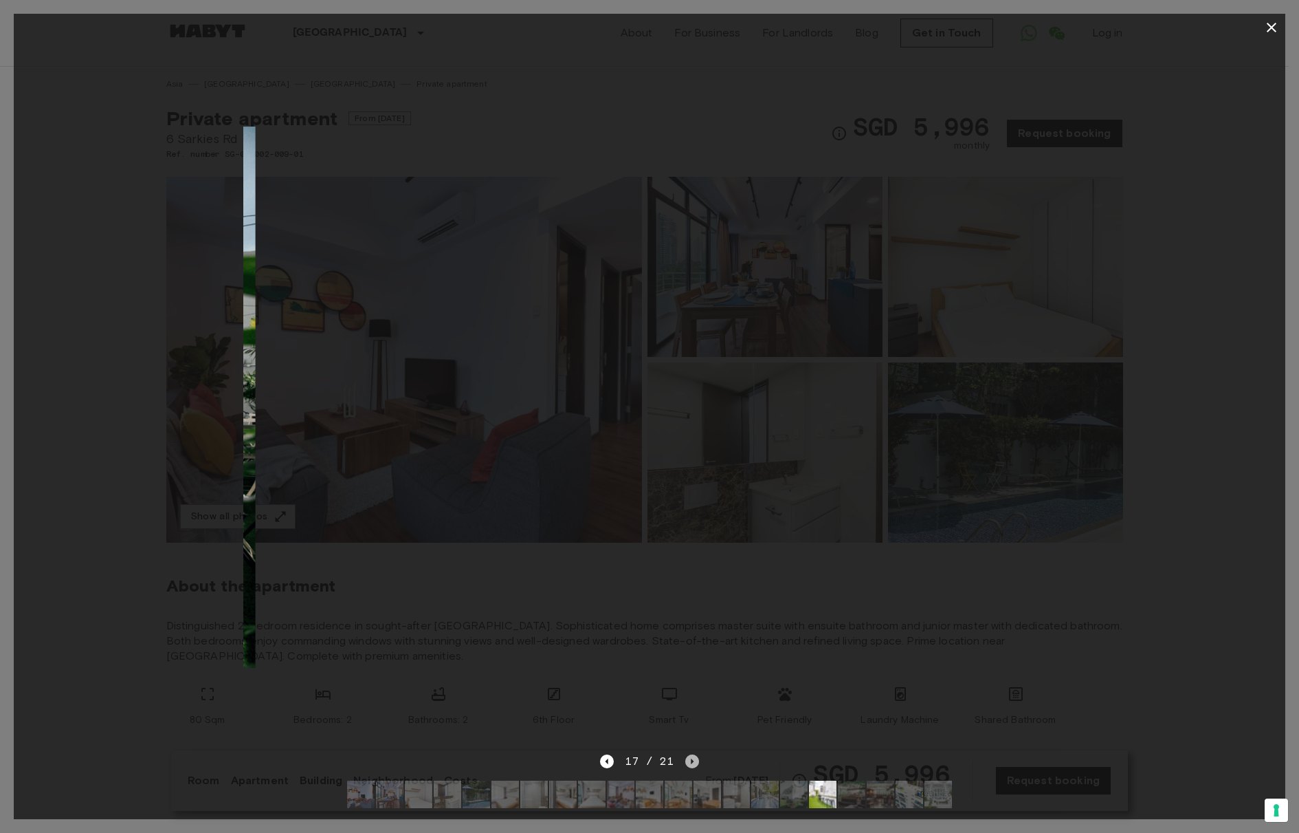
click at [685, 754] on icon "Next image" at bounding box center [692, 761] width 14 height 14
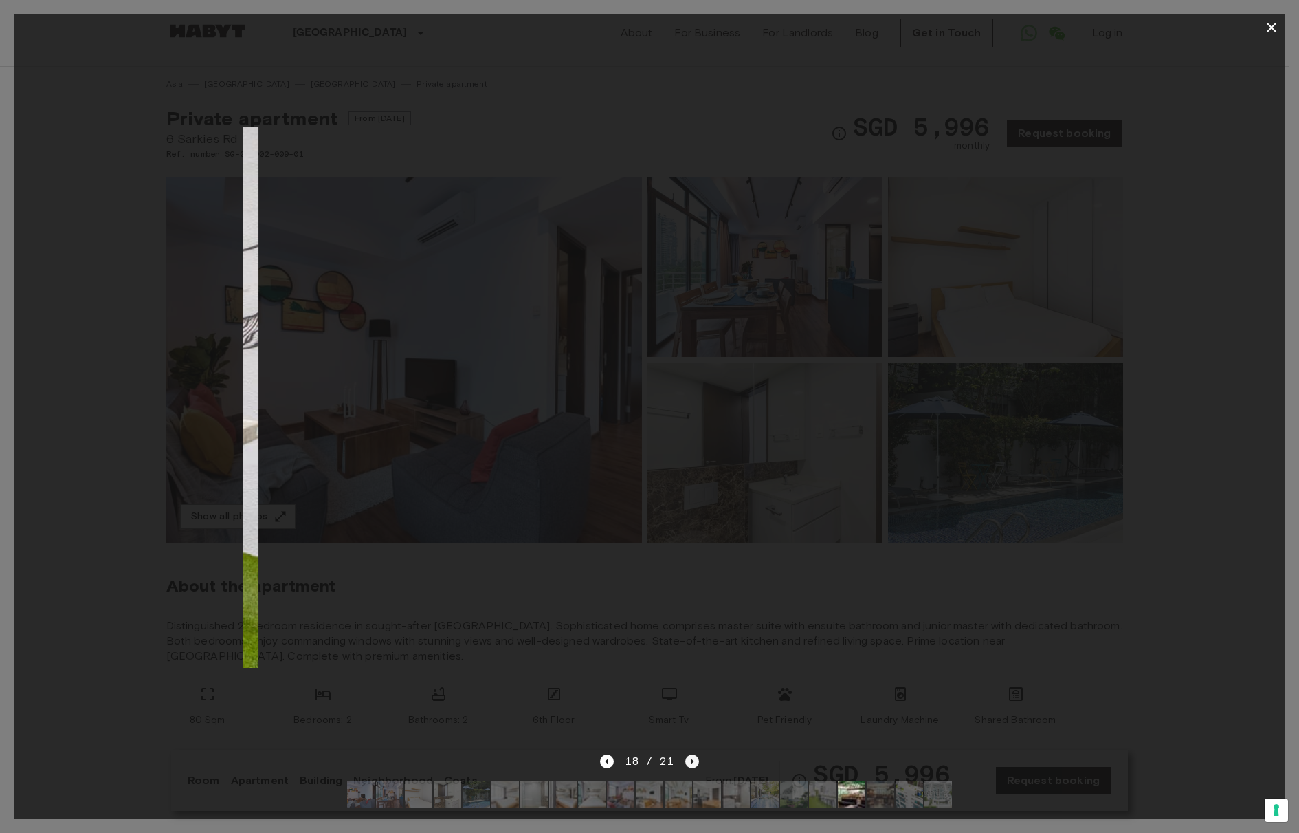
click at [685, 754] on icon "Next image" at bounding box center [692, 761] width 14 height 14
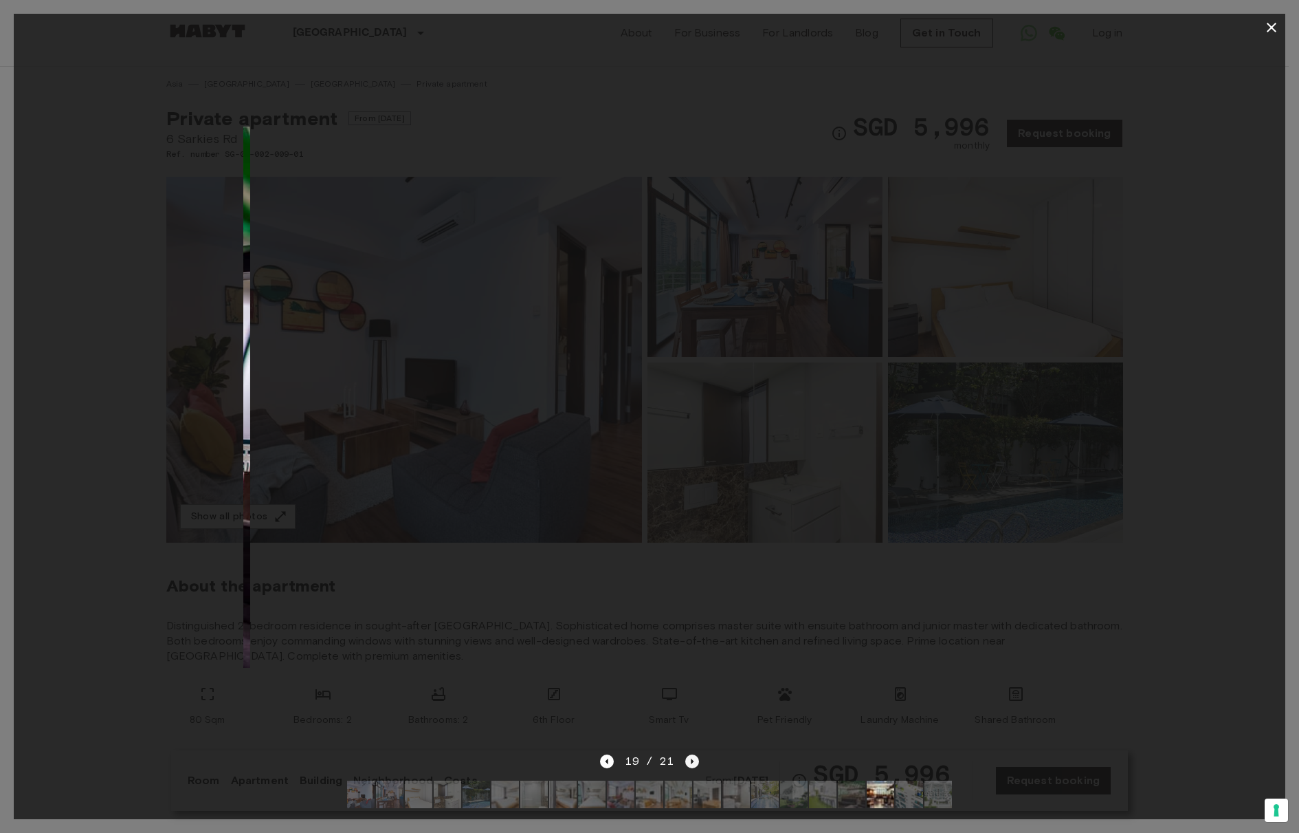
click at [685, 754] on icon "Next image" at bounding box center [692, 761] width 14 height 14
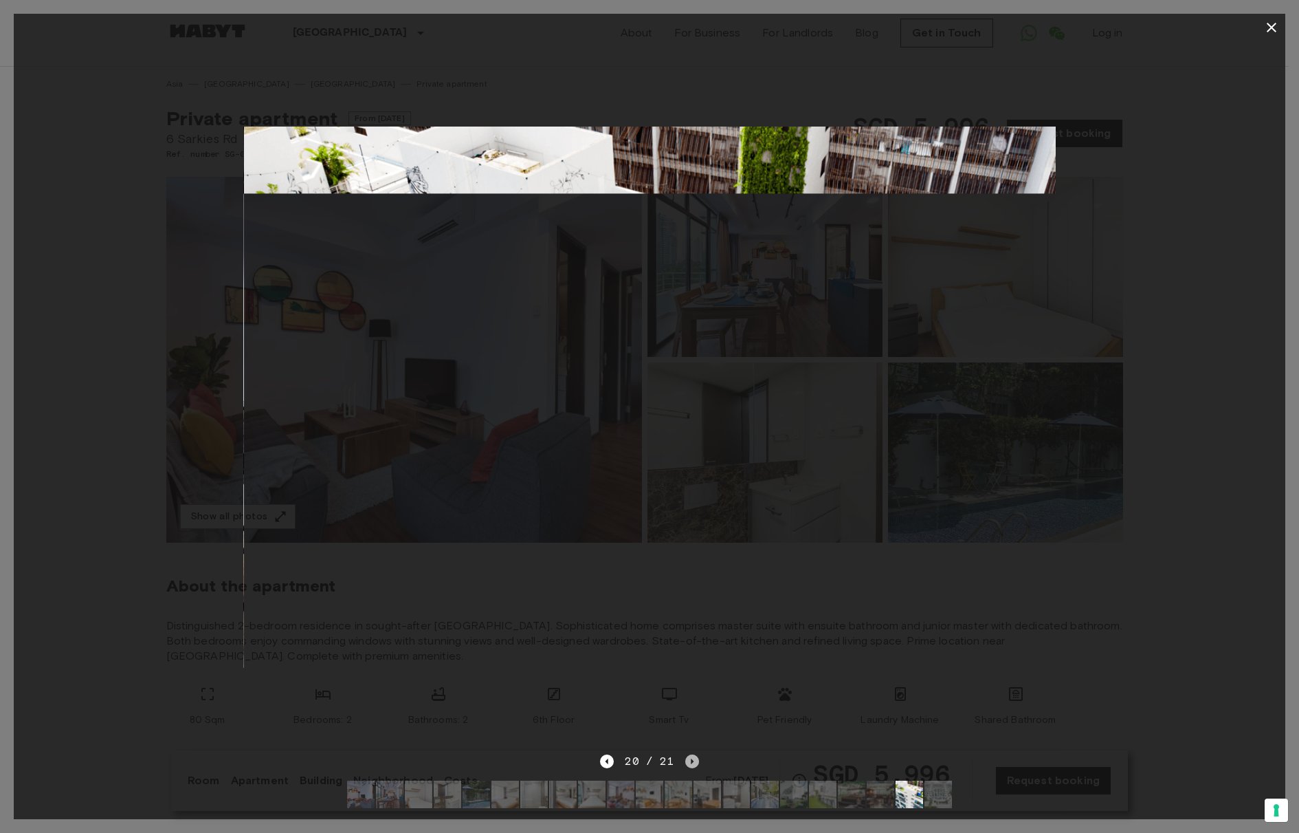
click at [685, 754] on icon "Next image" at bounding box center [692, 761] width 14 height 14
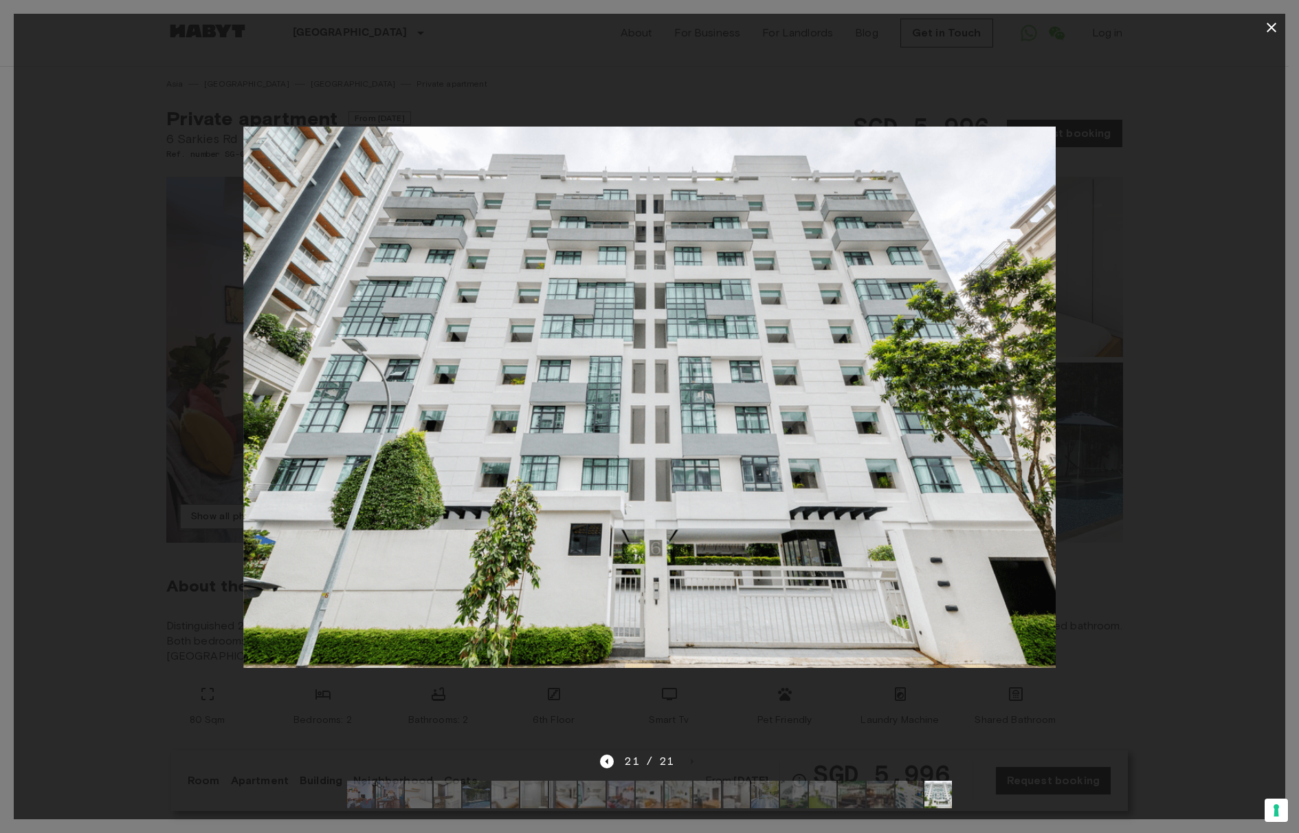
click at [1277, 23] on icon "button" at bounding box center [1272, 27] width 16 height 16
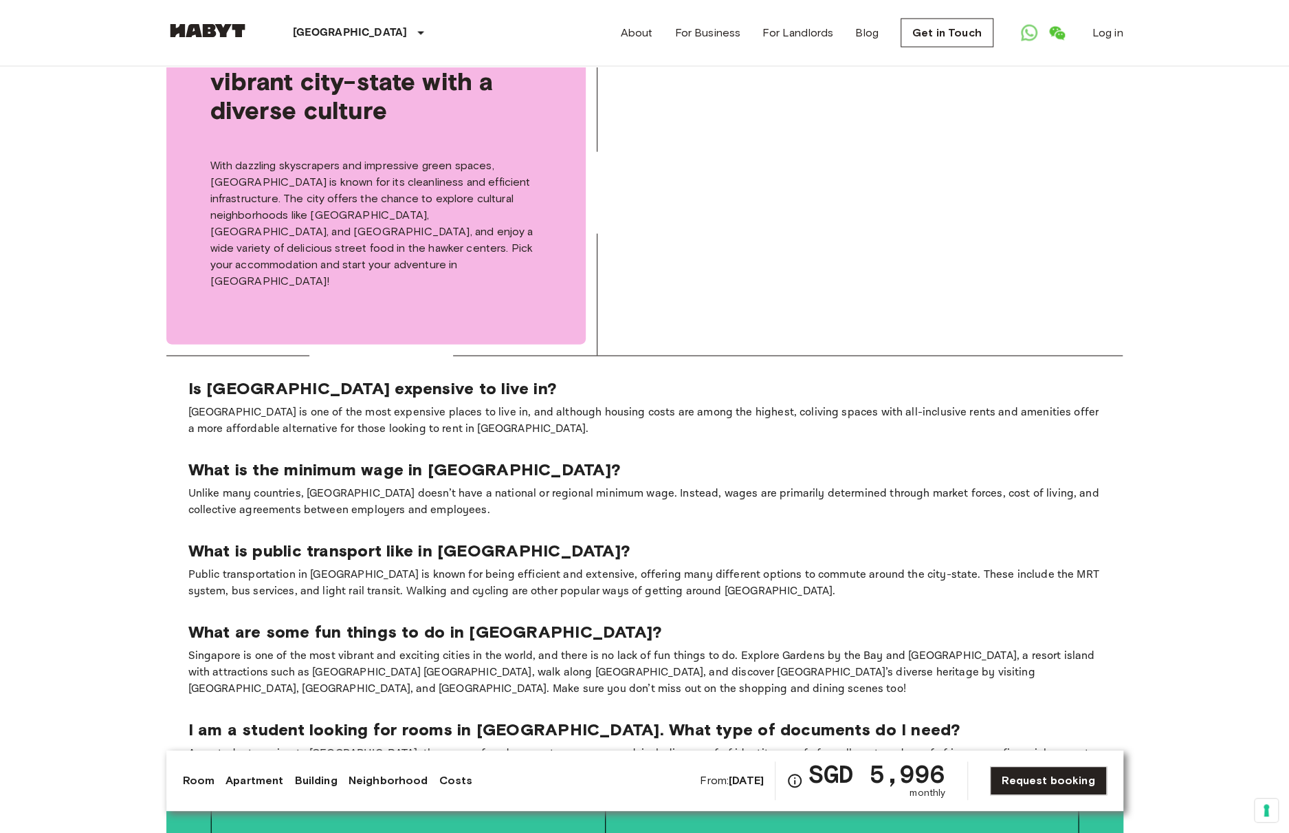
scroll to position [2269, 0]
